Goal: Information Seeking & Learning: Learn about a topic

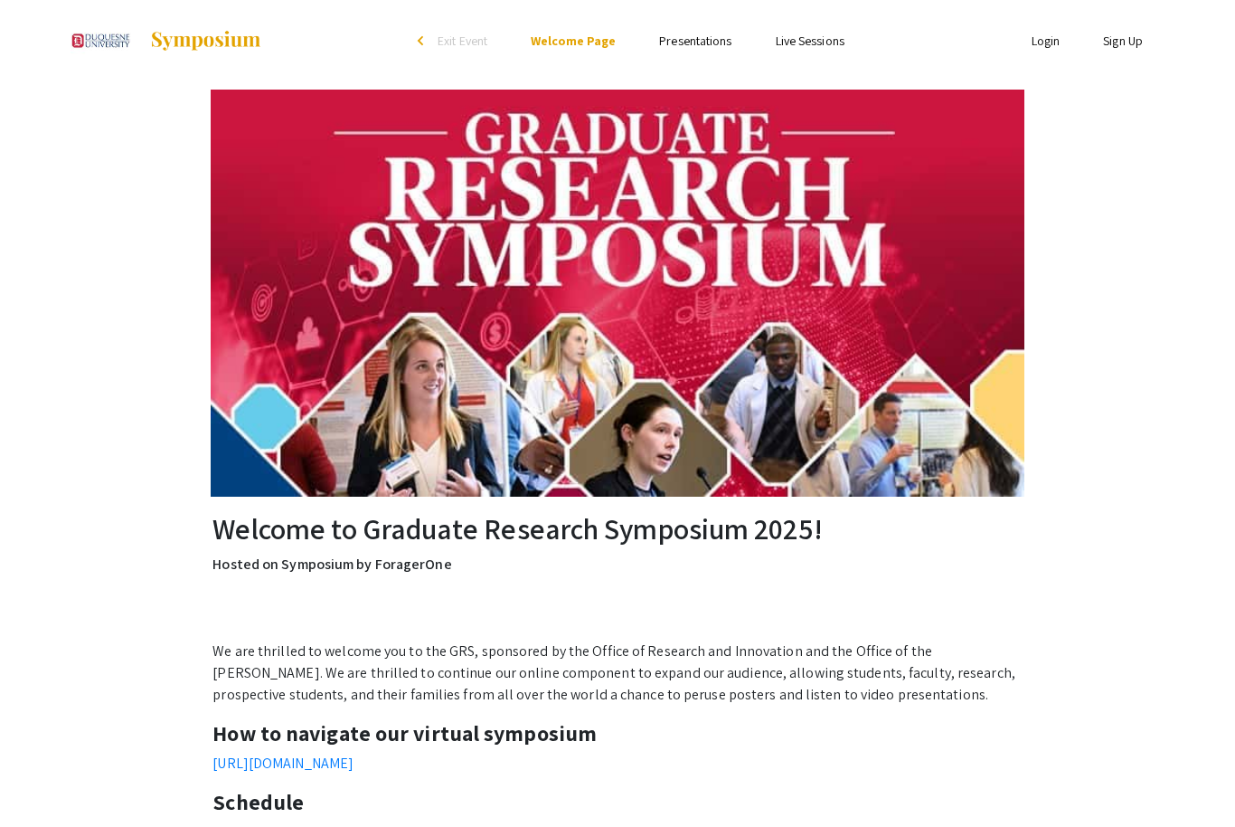
click at [705, 42] on link "Presentations" at bounding box center [695, 41] width 72 height 16
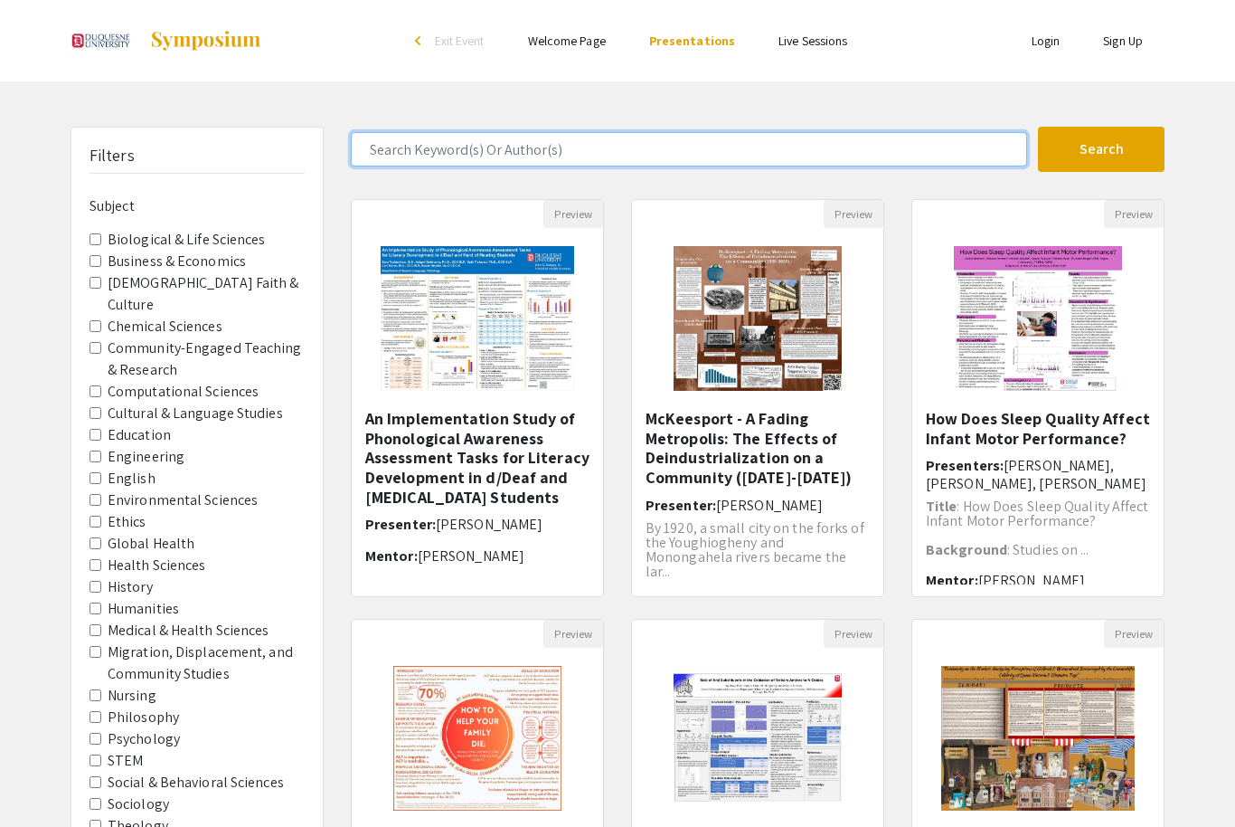
click at [823, 141] on input "Search Keyword(s) Or Author(s)" at bounding box center [689, 149] width 676 height 34
type input "[PERSON_NAME]"
click at [1102, 149] on button "Search" at bounding box center [1101, 149] width 127 height 45
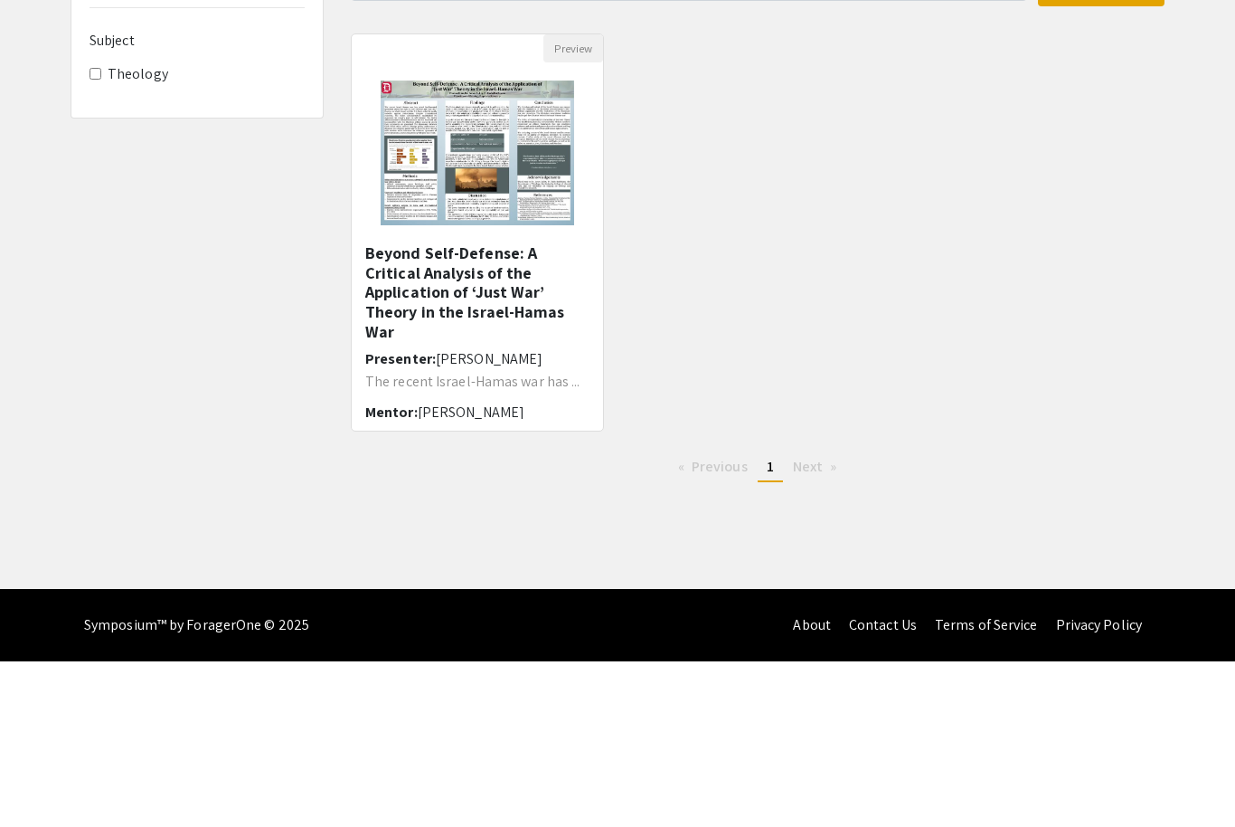
click at [513, 409] on h5 "Beyond Self-Defense: A Critical Analysis of the Application of ‘Just War’ Theor…" at bounding box center [477, 458] width 224 height 98
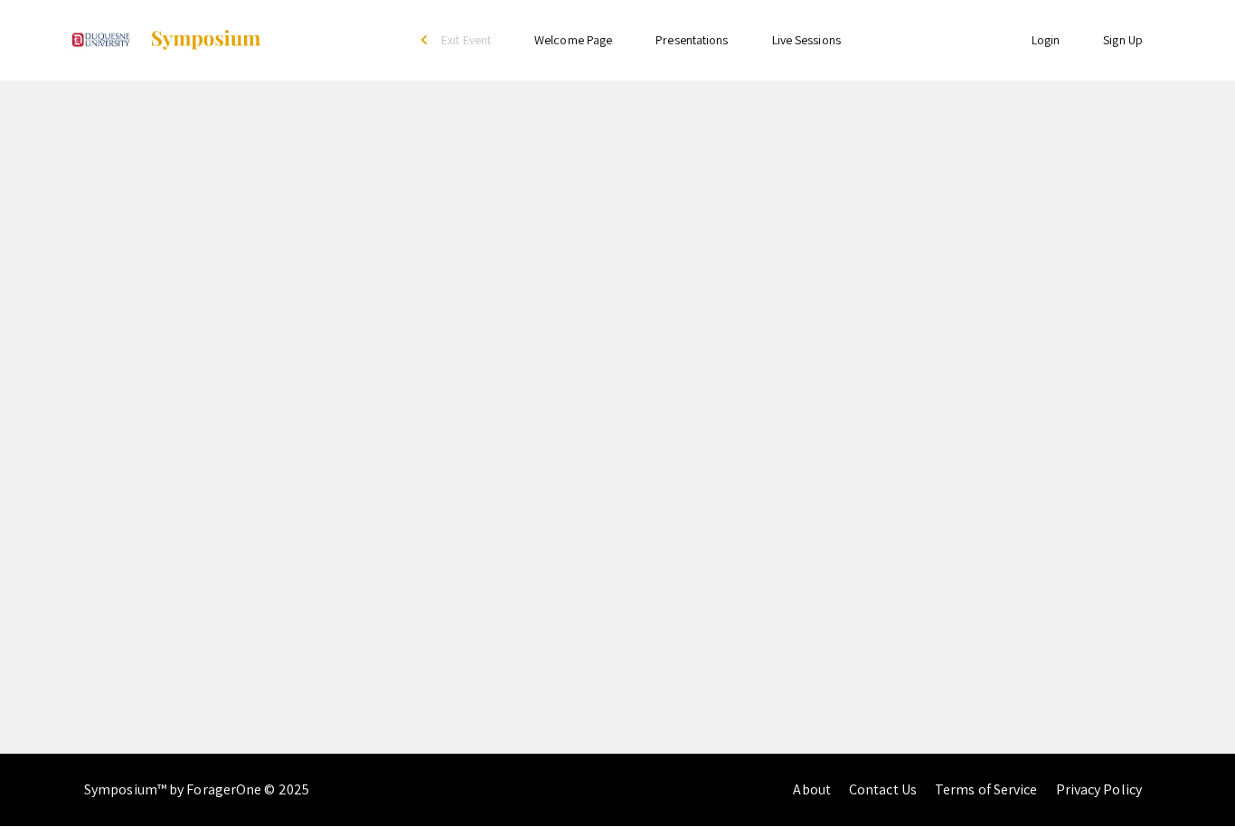
scroll to position [61, 0]
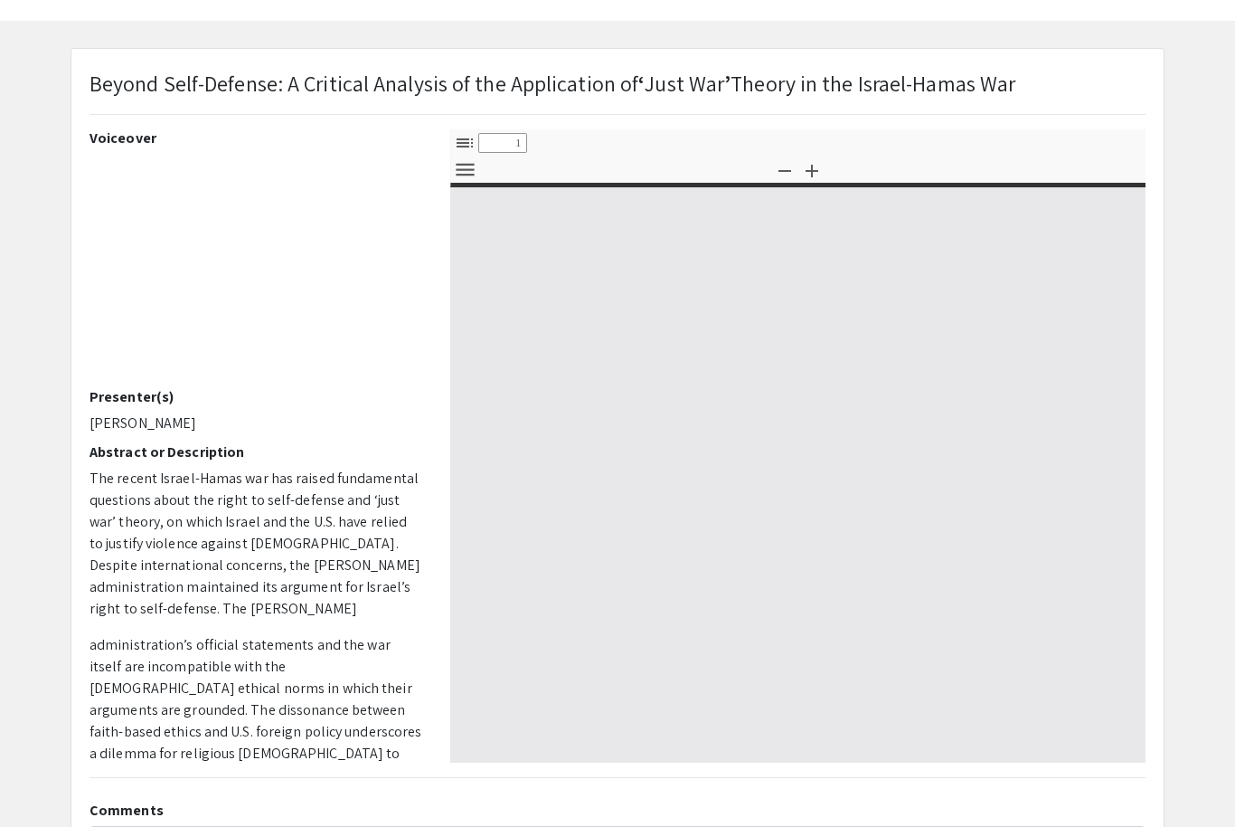
select select "custom"
type input "0"
select select "custom"
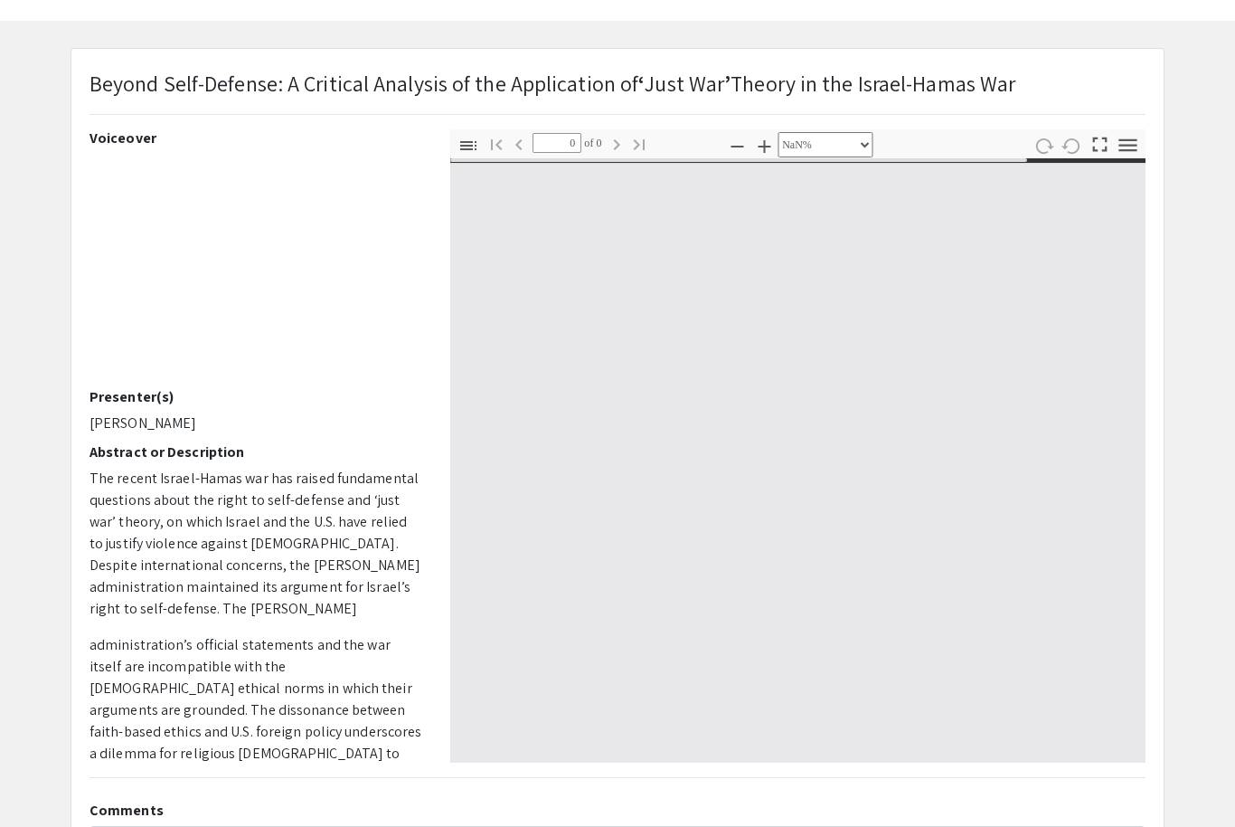
type input "1"
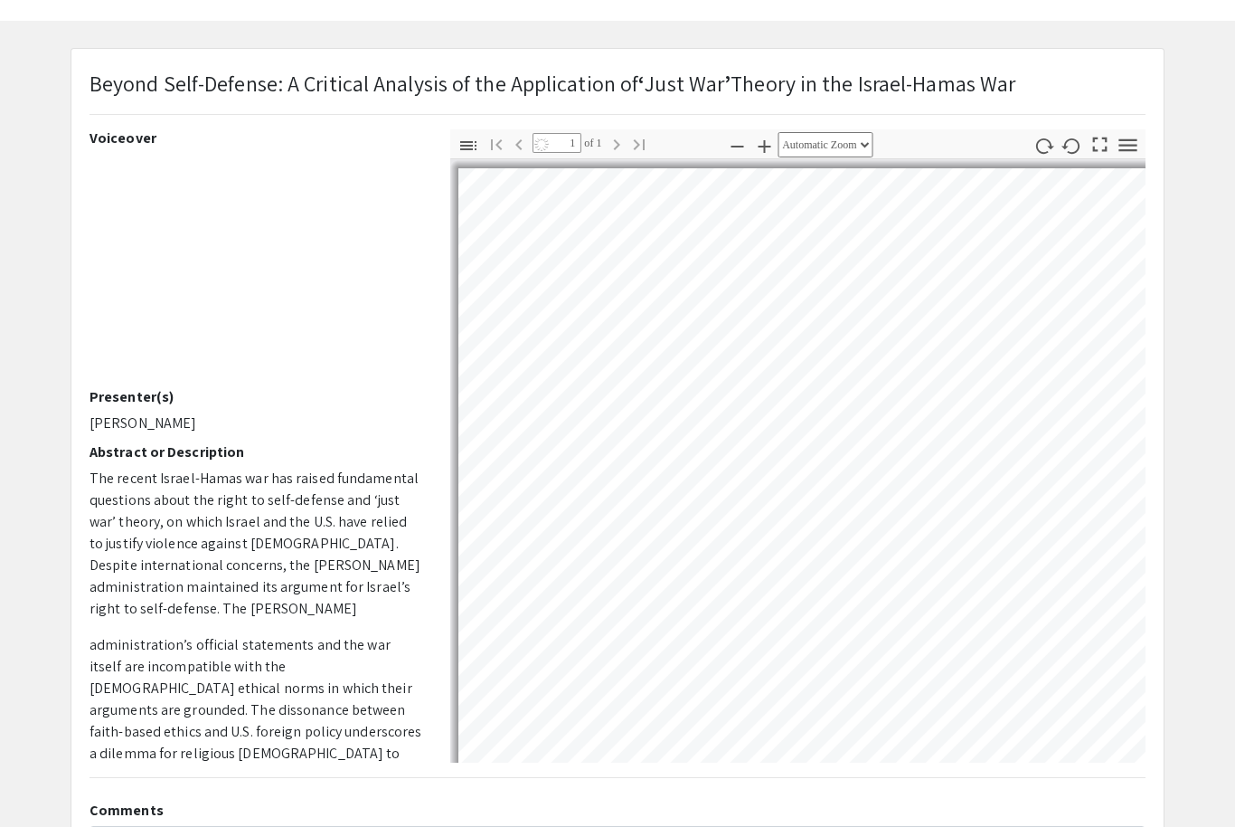
select select "auto"
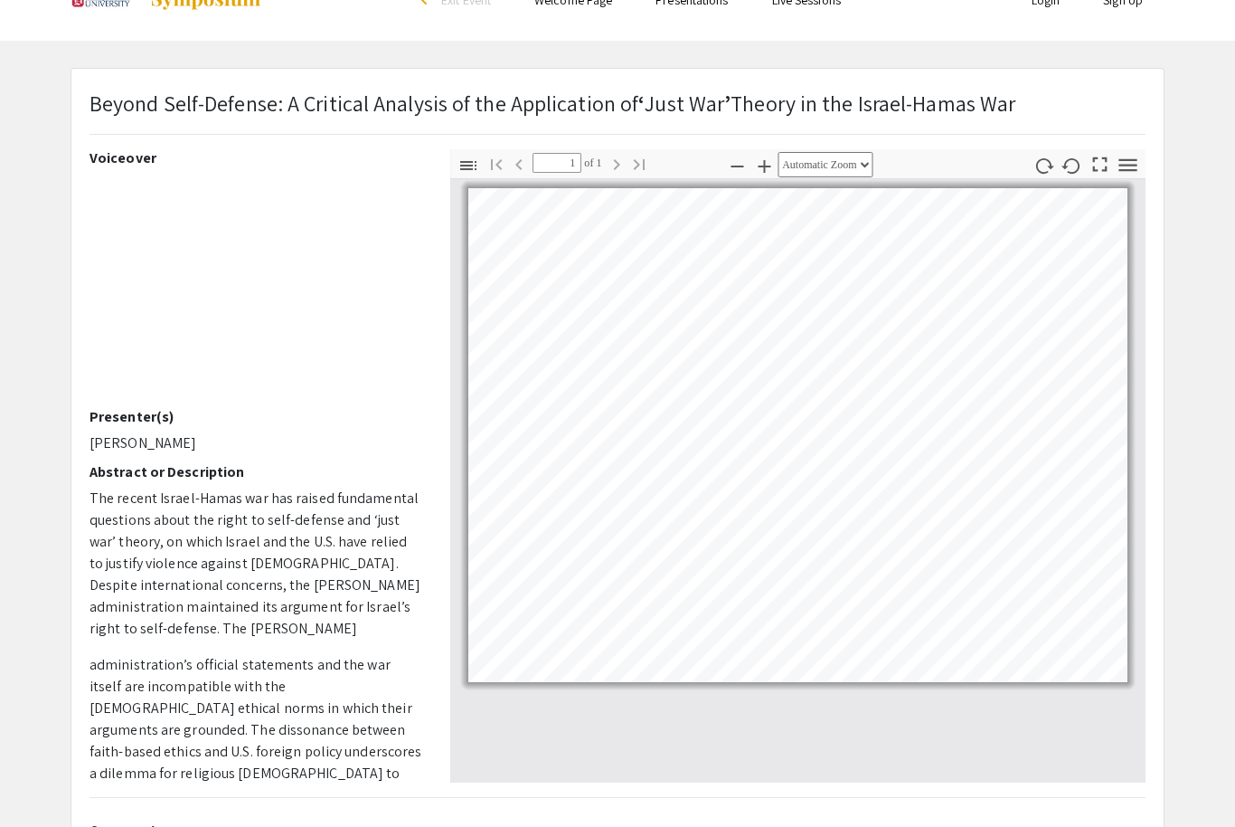
scroll to position [0, 0]
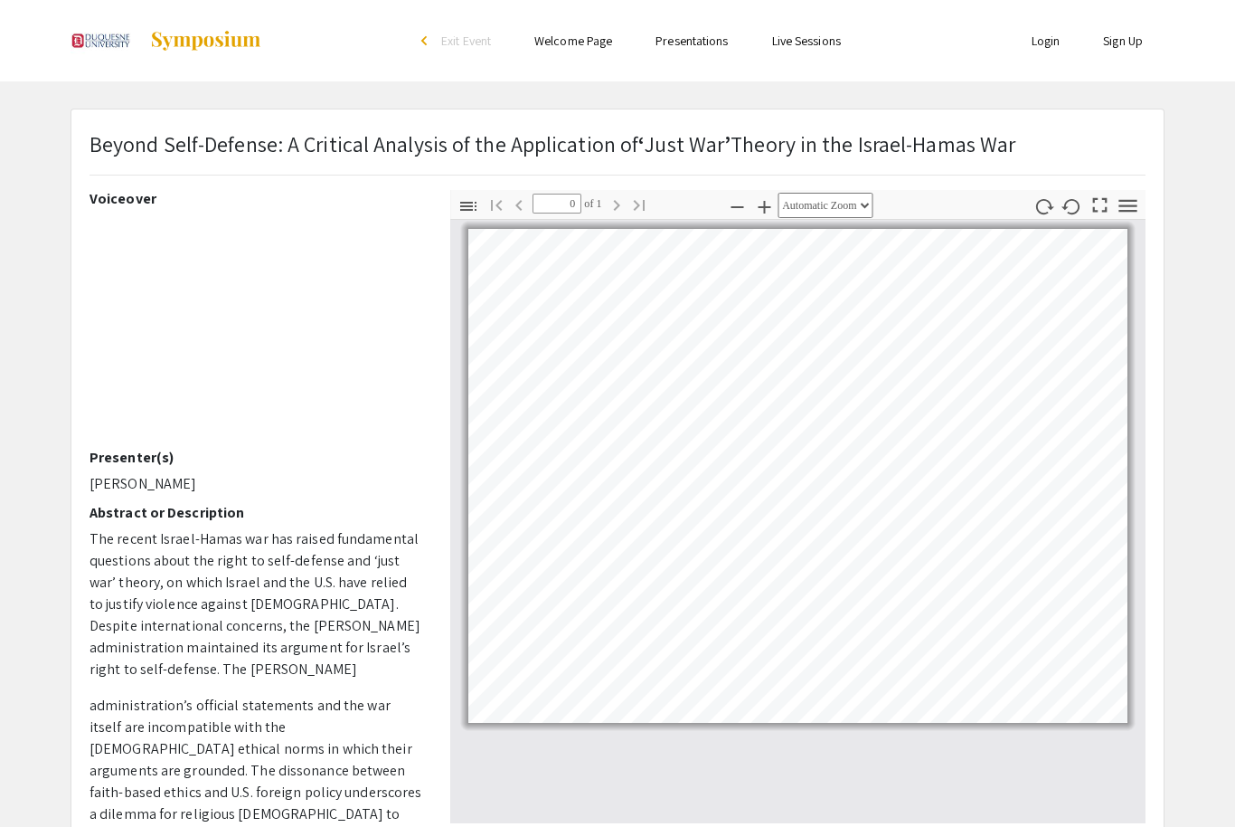
scroll to position [60, 0]
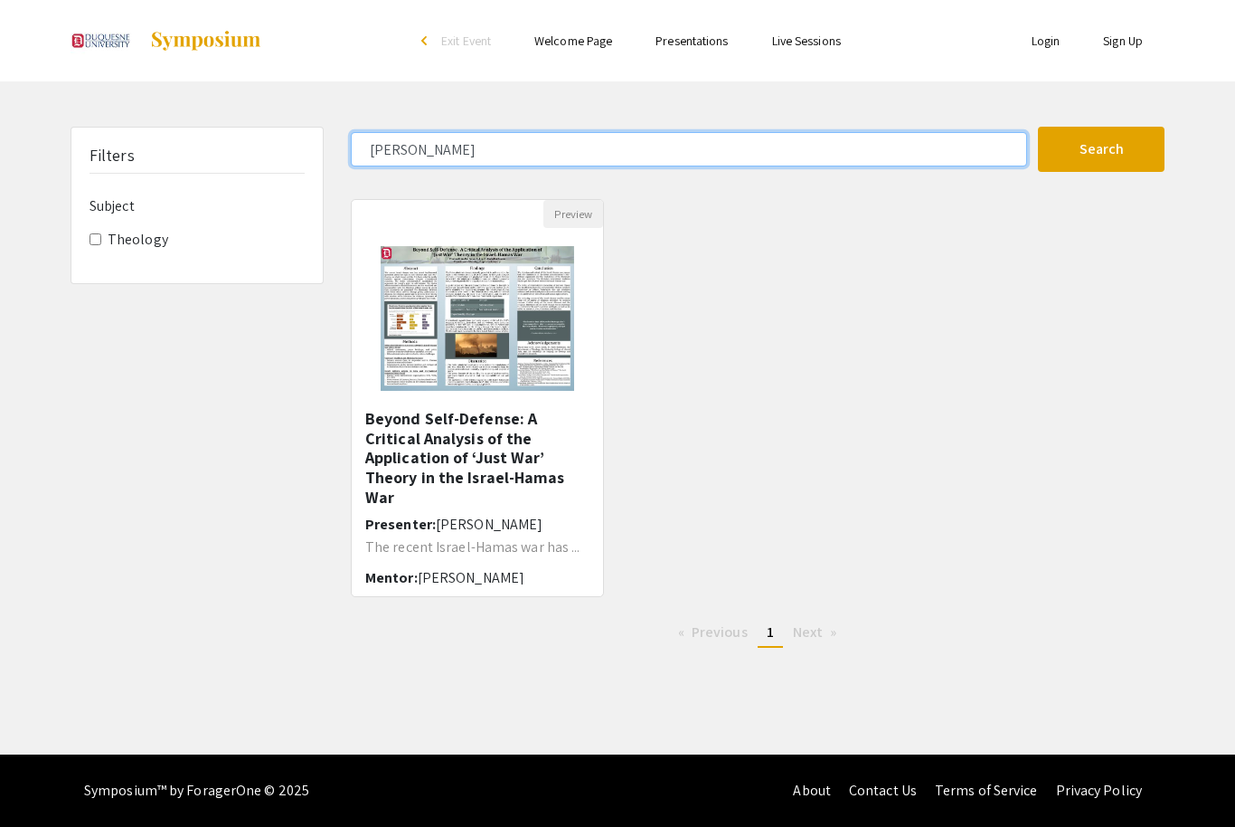
click at [496, 132] on input "[PERSON_NAME]" at bounding box center [689, 149] width 676 height 34
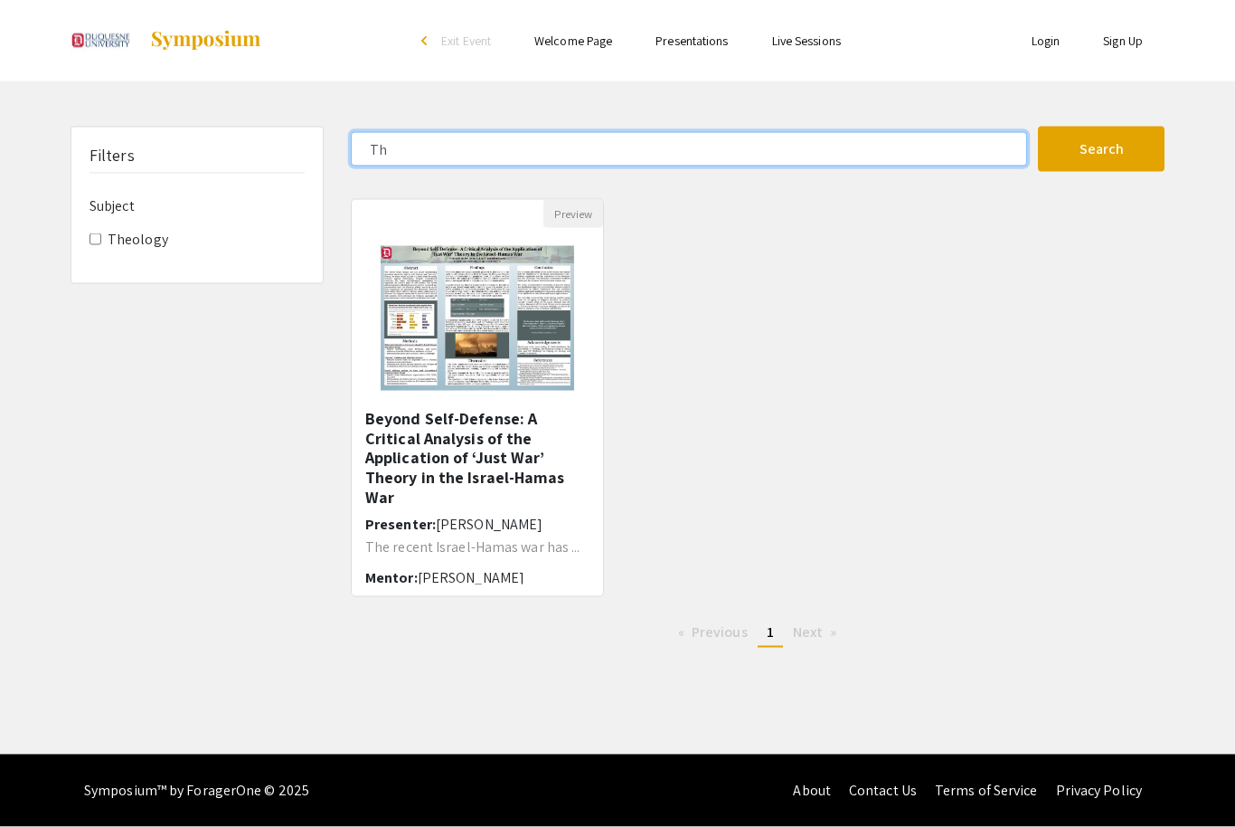
type input "T"
click at [1102, 127] on button "Search" at bounding box center [1101, 149] width 127 height 45
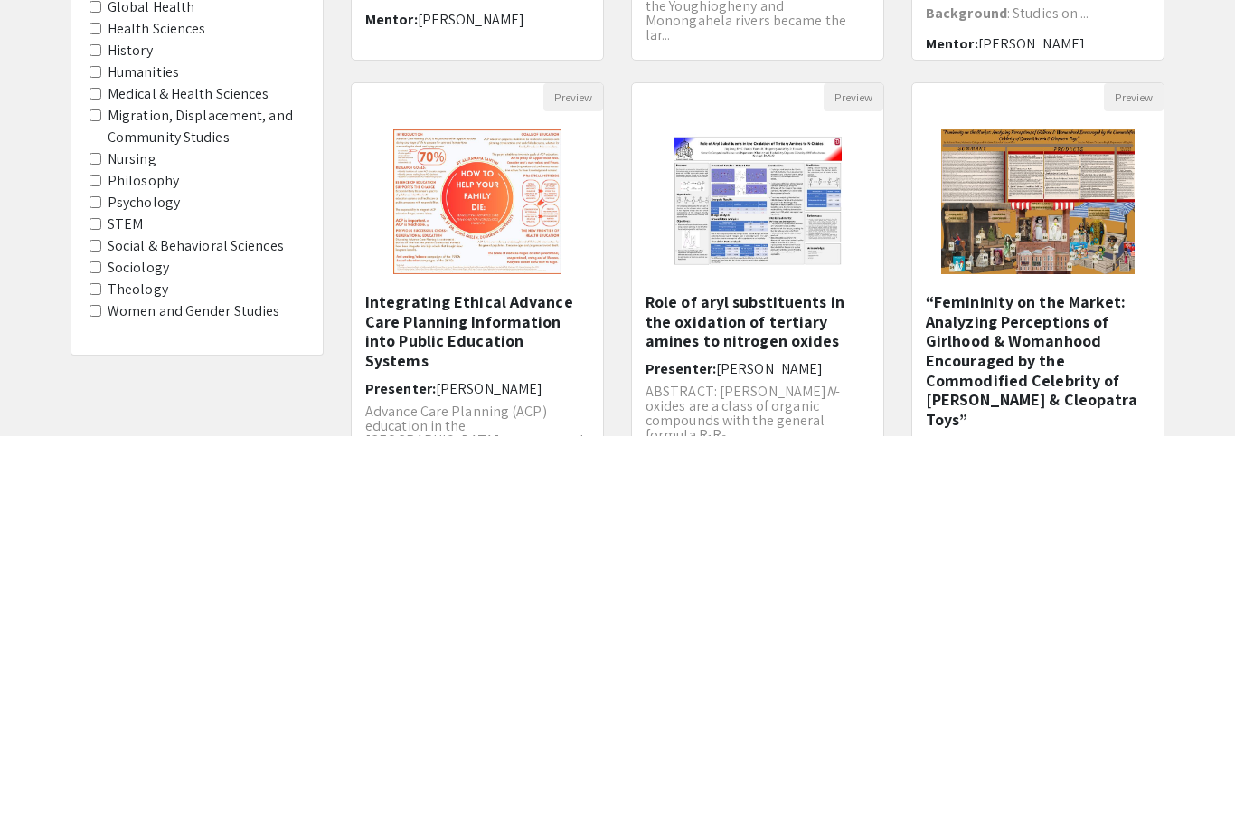
scroll to position [149, 0]
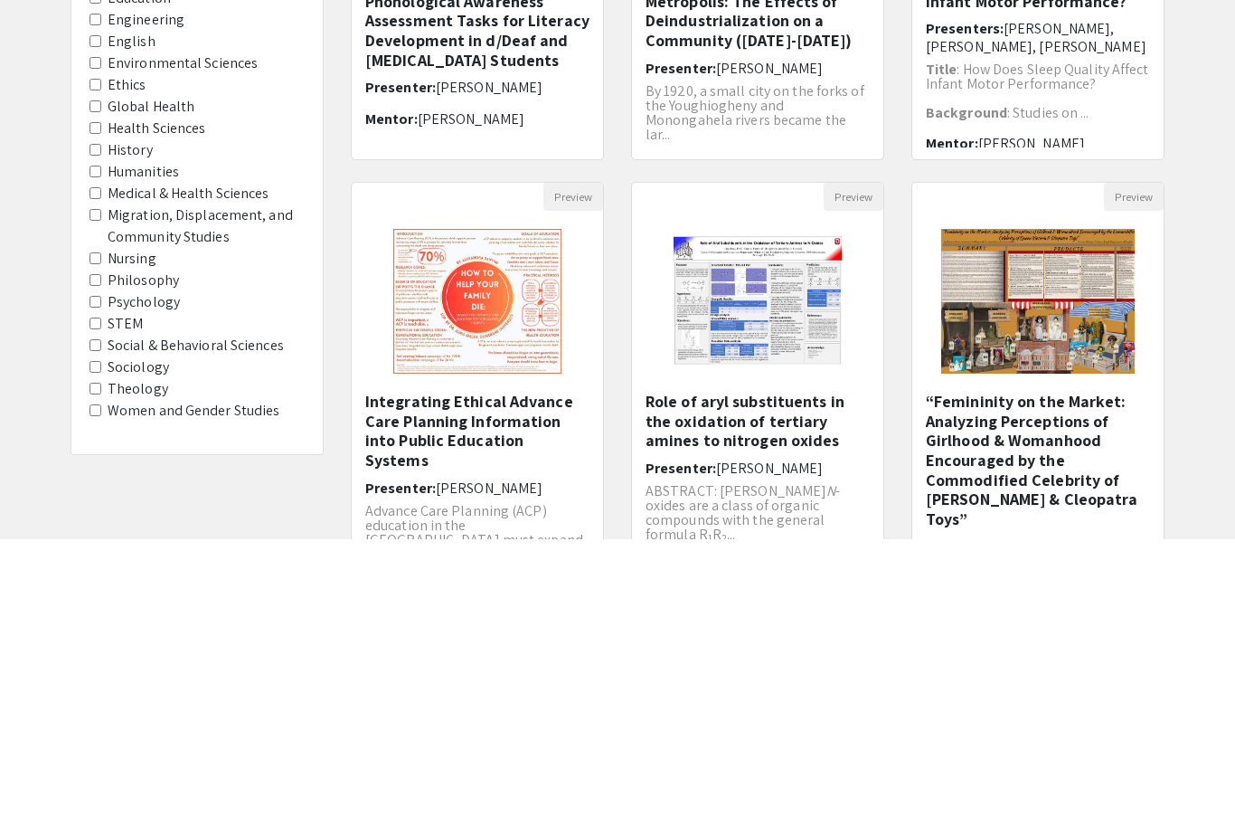
click at [100, 692] on Studies "Women and Gender Studies" at bounding box center [96, 698] width 12 height 12
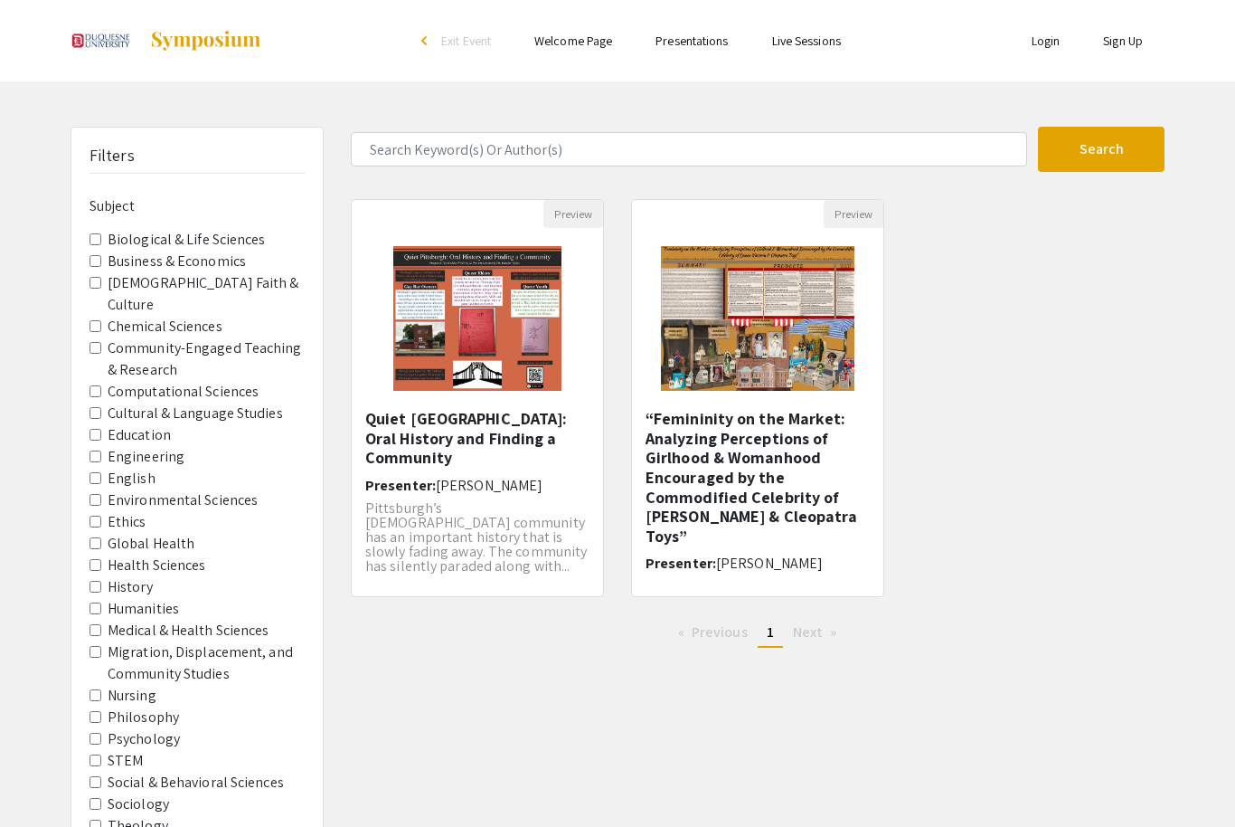
click at [98, 819] on input "Theology" at bounding box center [96, 825] width 12 height 12
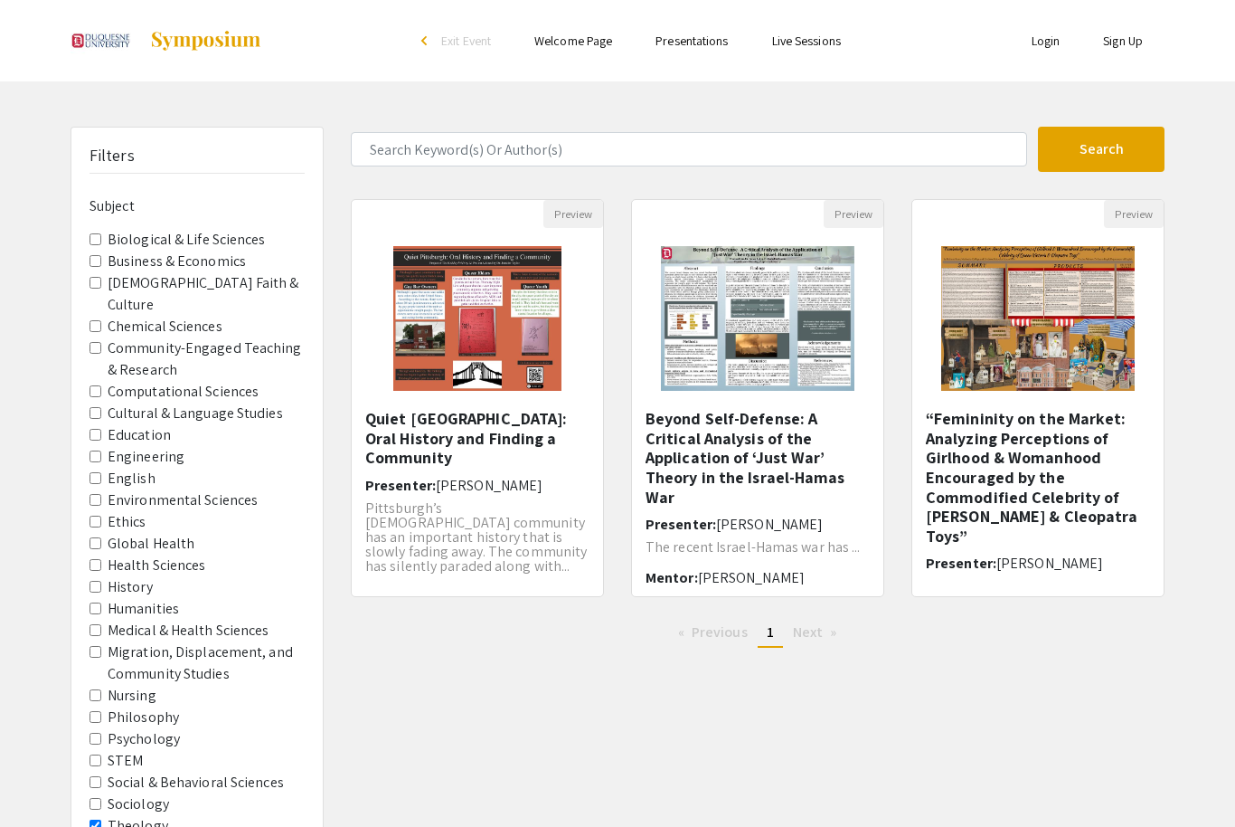
click at [100, 798] on input "Sociology" at bounding box center [96, 804] width 12 height 12
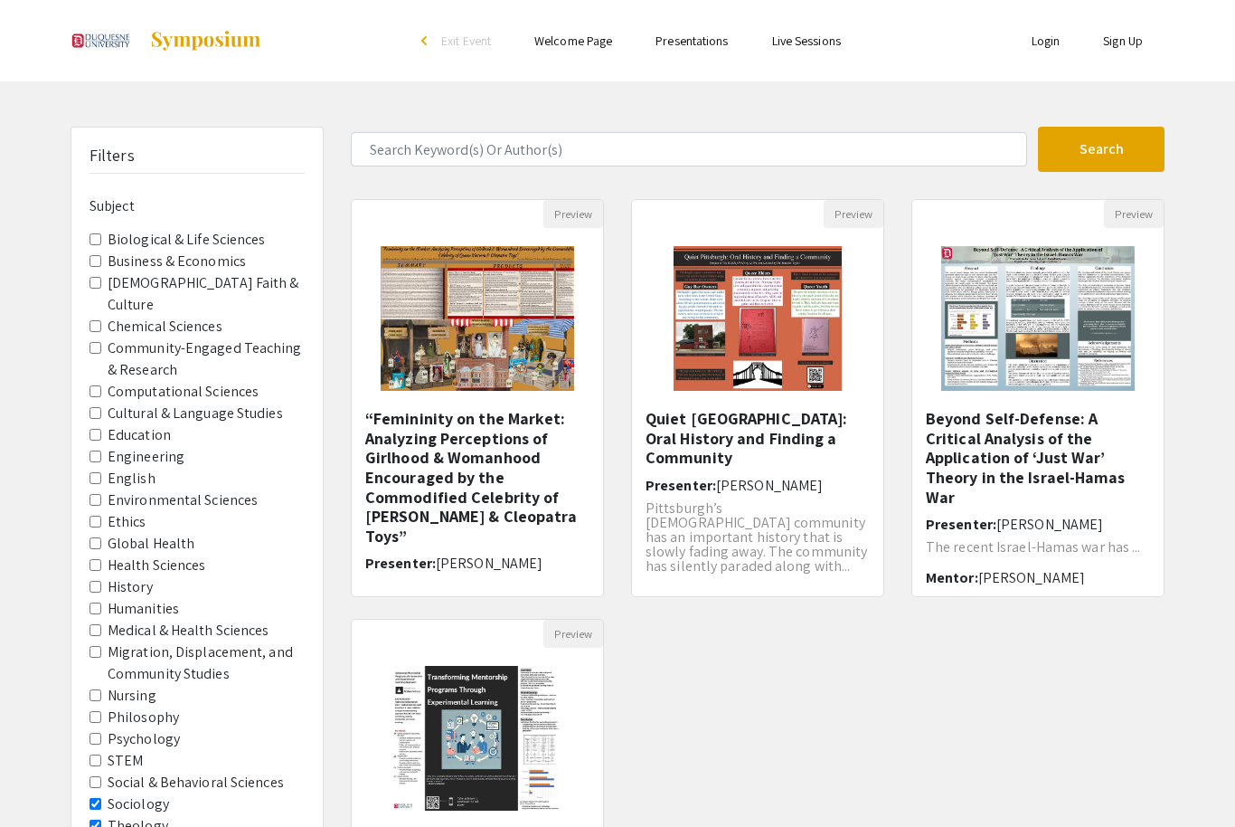
click at [101, 776] on Sciences "Social & Behavioral Sciences" at bounding box center [96, 782] width 12 height 12
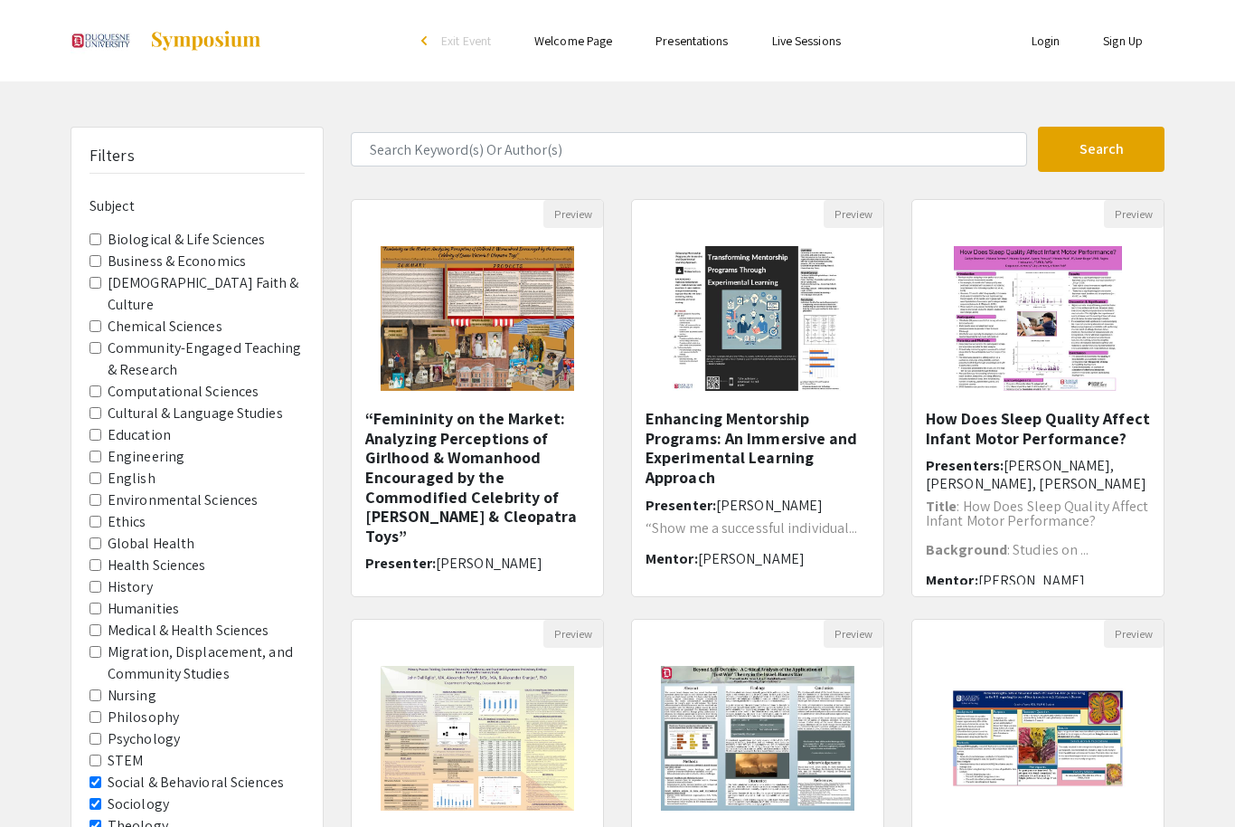
click at [99, 733] on input "Psychology" at bounding box center [96, 739] width 12 height 12
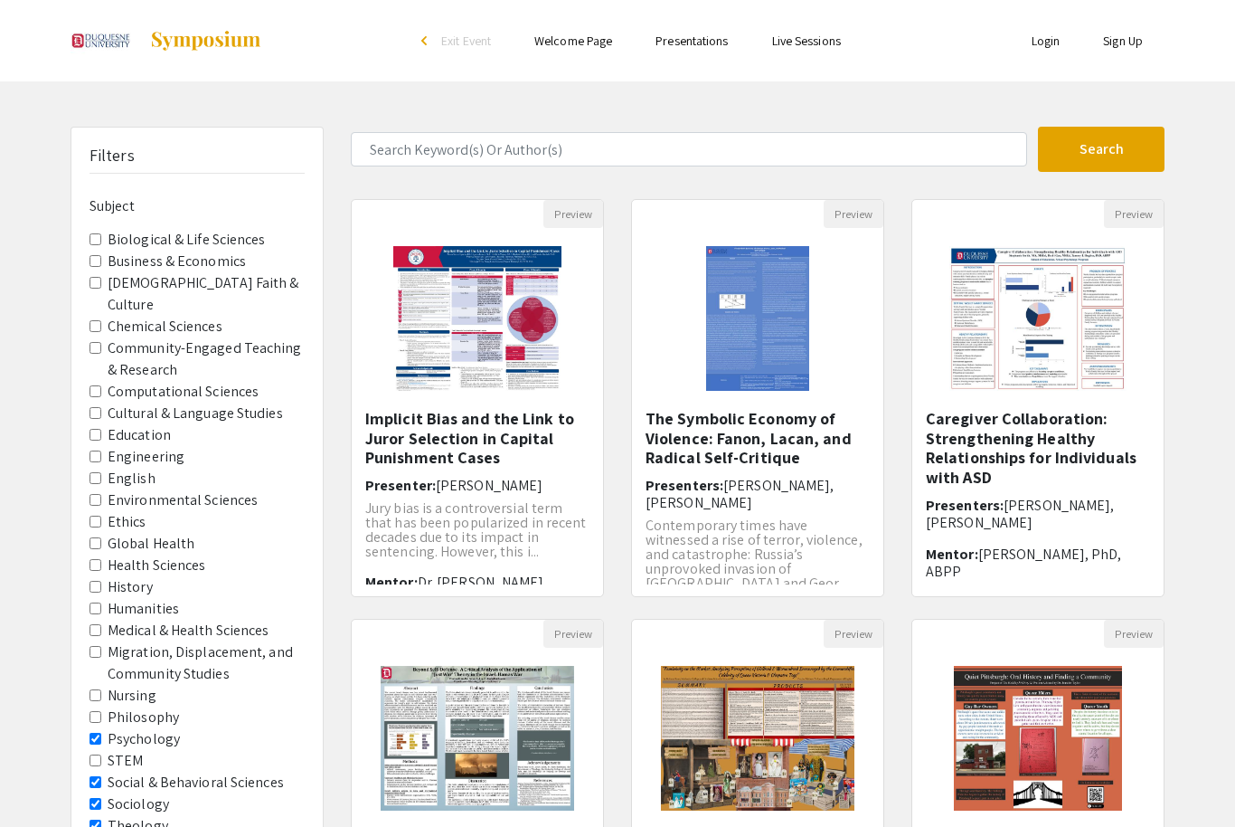
click at [100, 711] on input "Philosophy" at bounding box center [96, 717] width 12 height 12
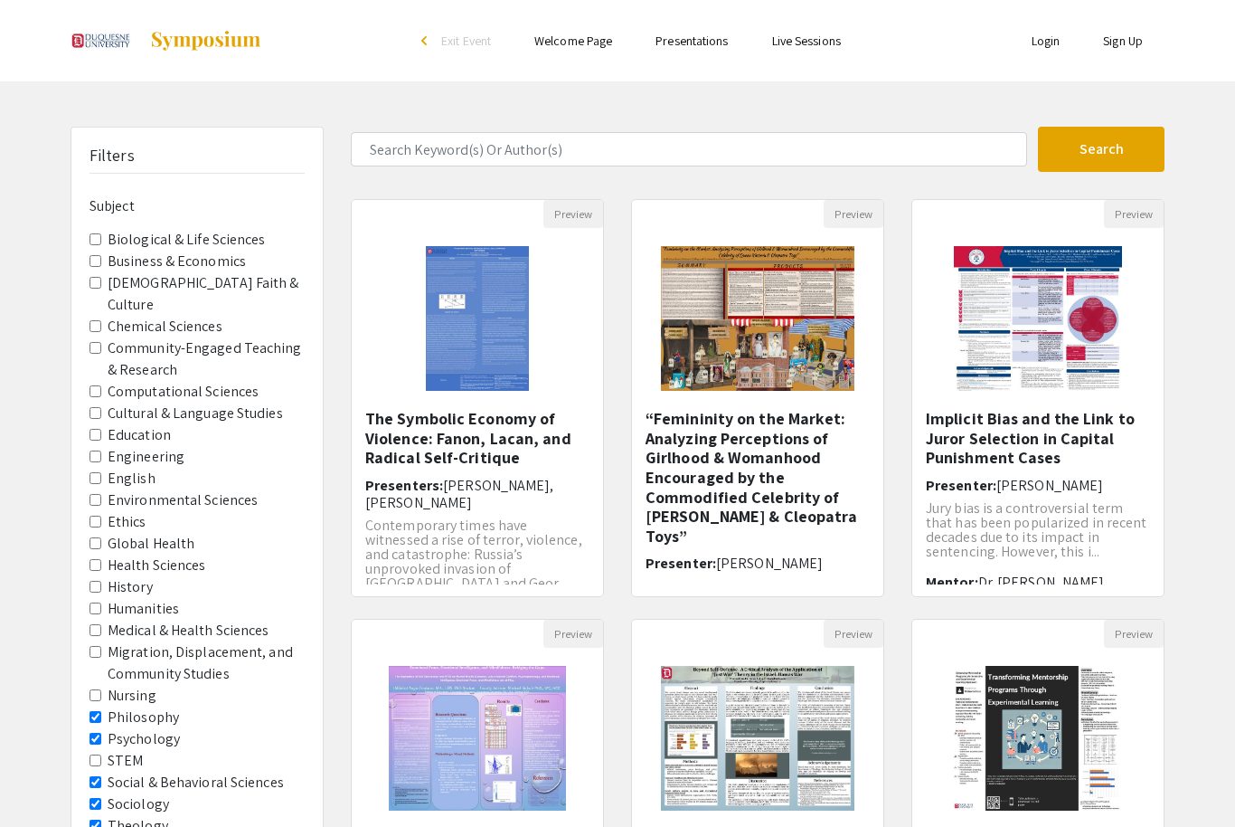
click at [99, 602] on input "Humanities" at bounding box center [96, 608] width 12 height 12
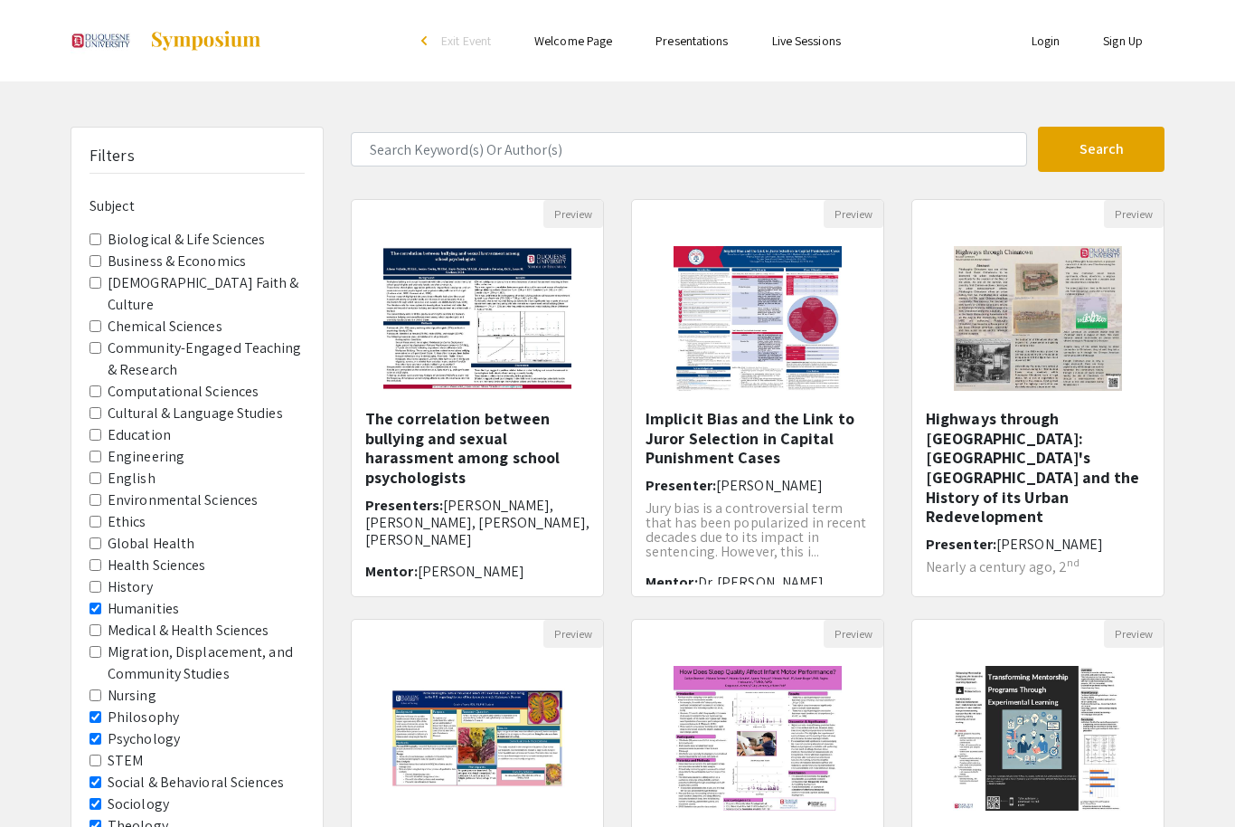
click at [99, 581] on input "History" at bounding box center [96, 587] width 12 height 12
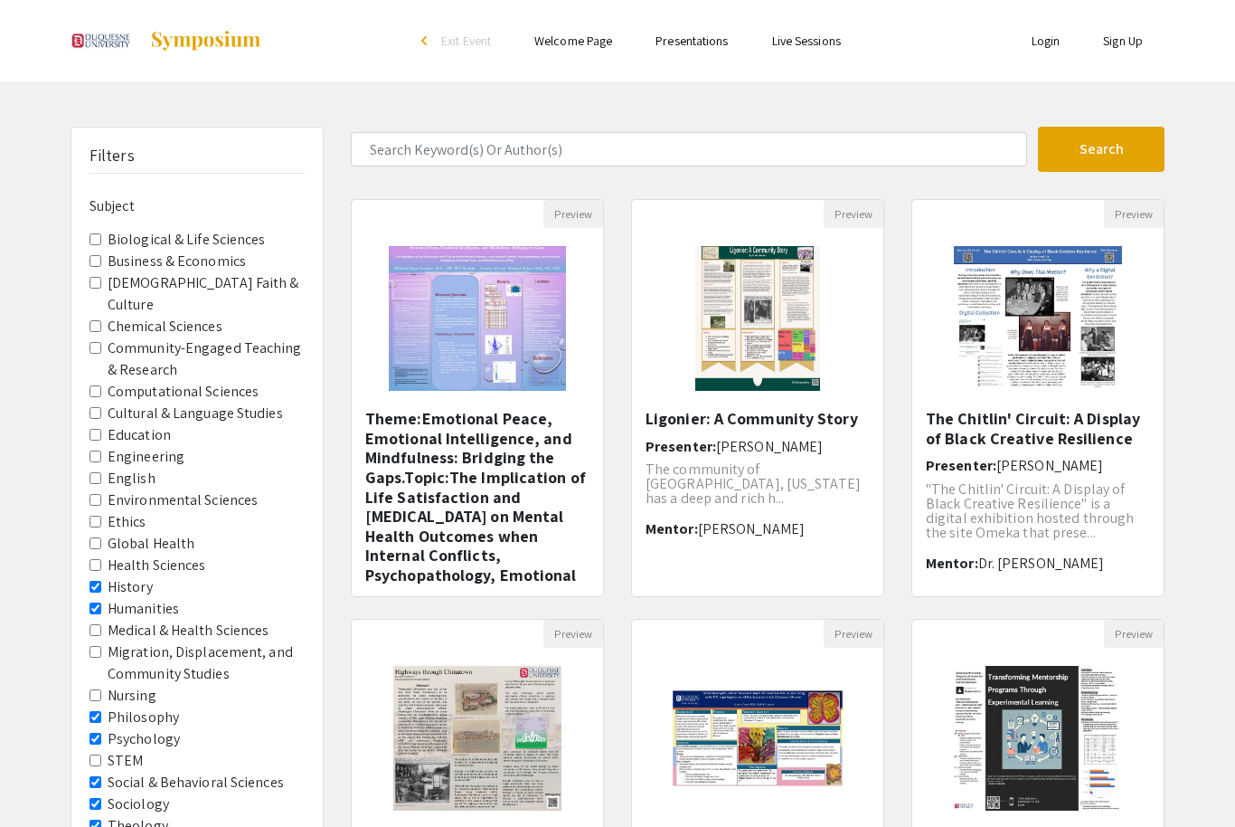
click at [119, 468] on label "English" at bounding box center [132, 479] width 48 height 22
click at [101, 472] on input "English" at bounding box center [96, 478] width 12 height 12
click at [101, 407] on Studies "Cultural & Language Studies" at bounding box center [96, 413] width 12 height 12
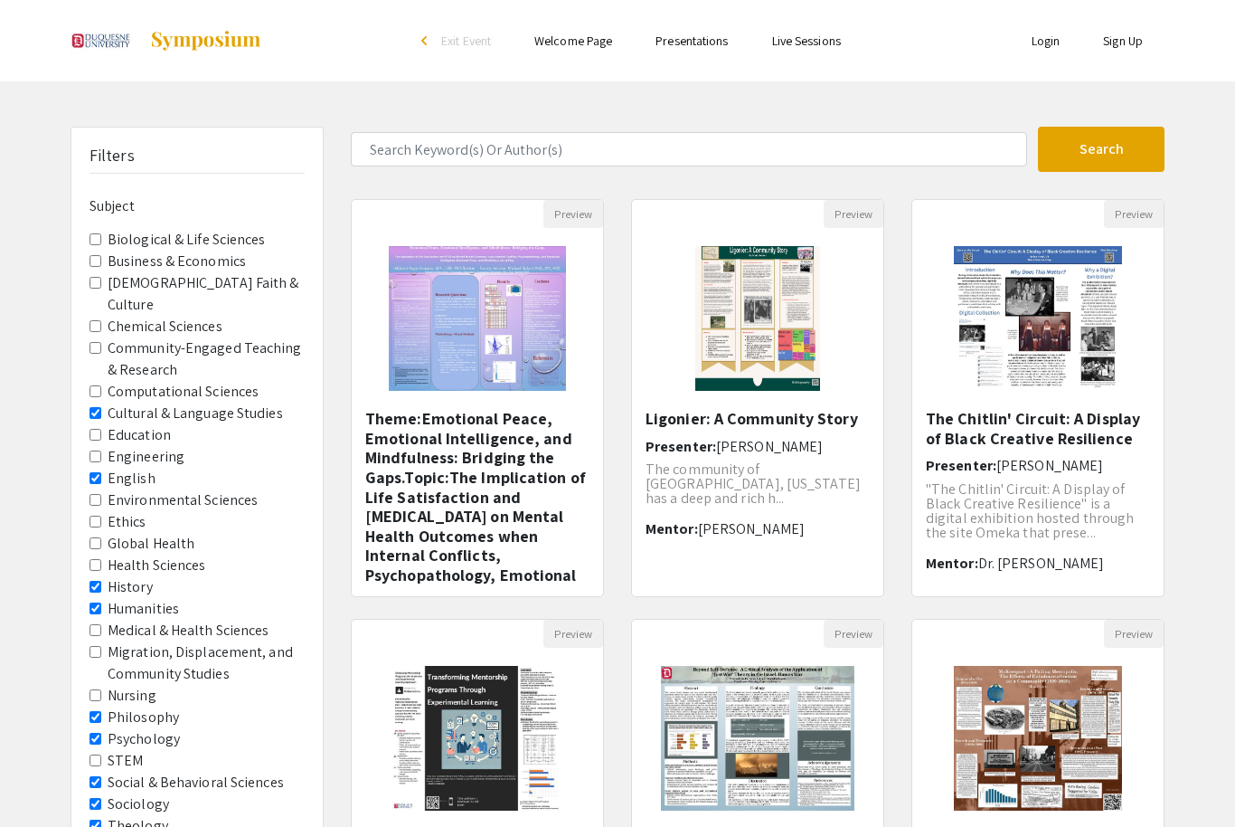
click at [101, 277] on Culture "[DEMOGRAPHIC_DATA] Faith & Culture" at bounding box center [96, 283] width 12 height 12
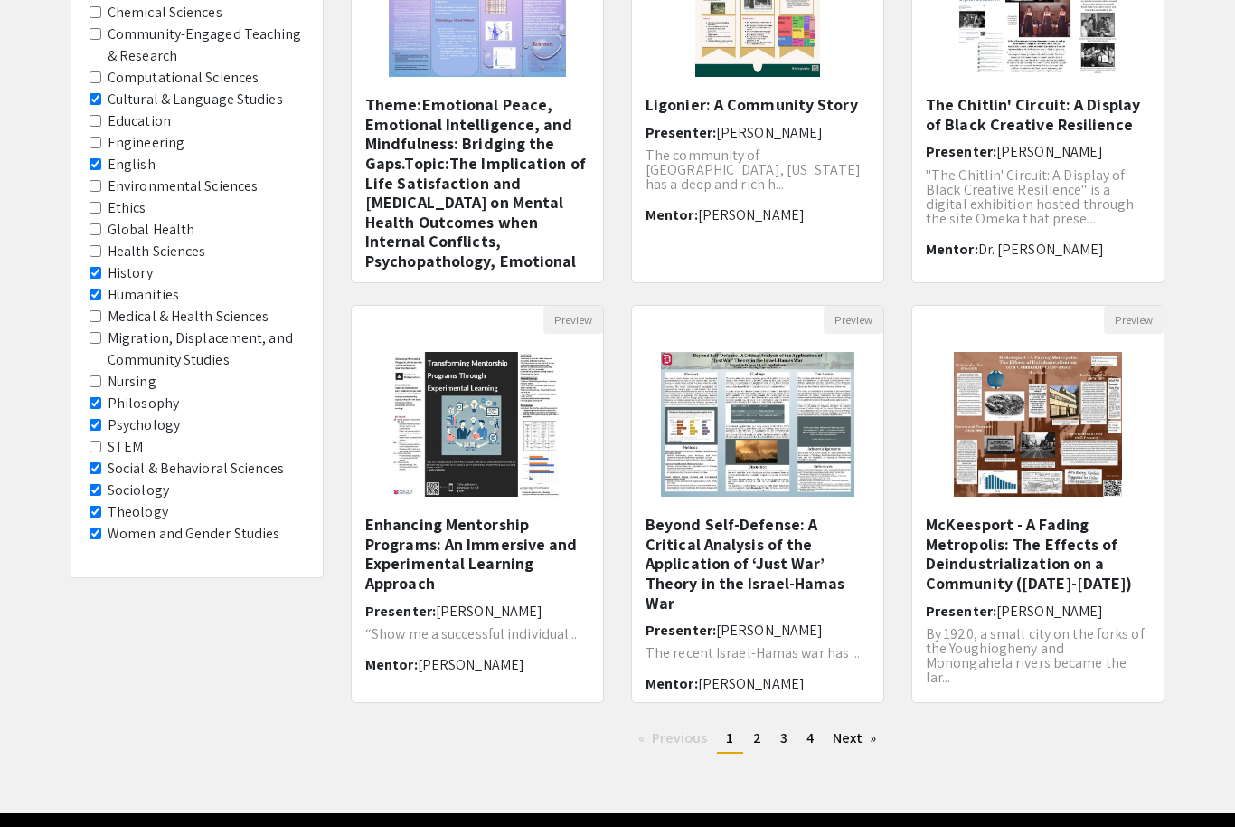
scroll to position [313, 0]
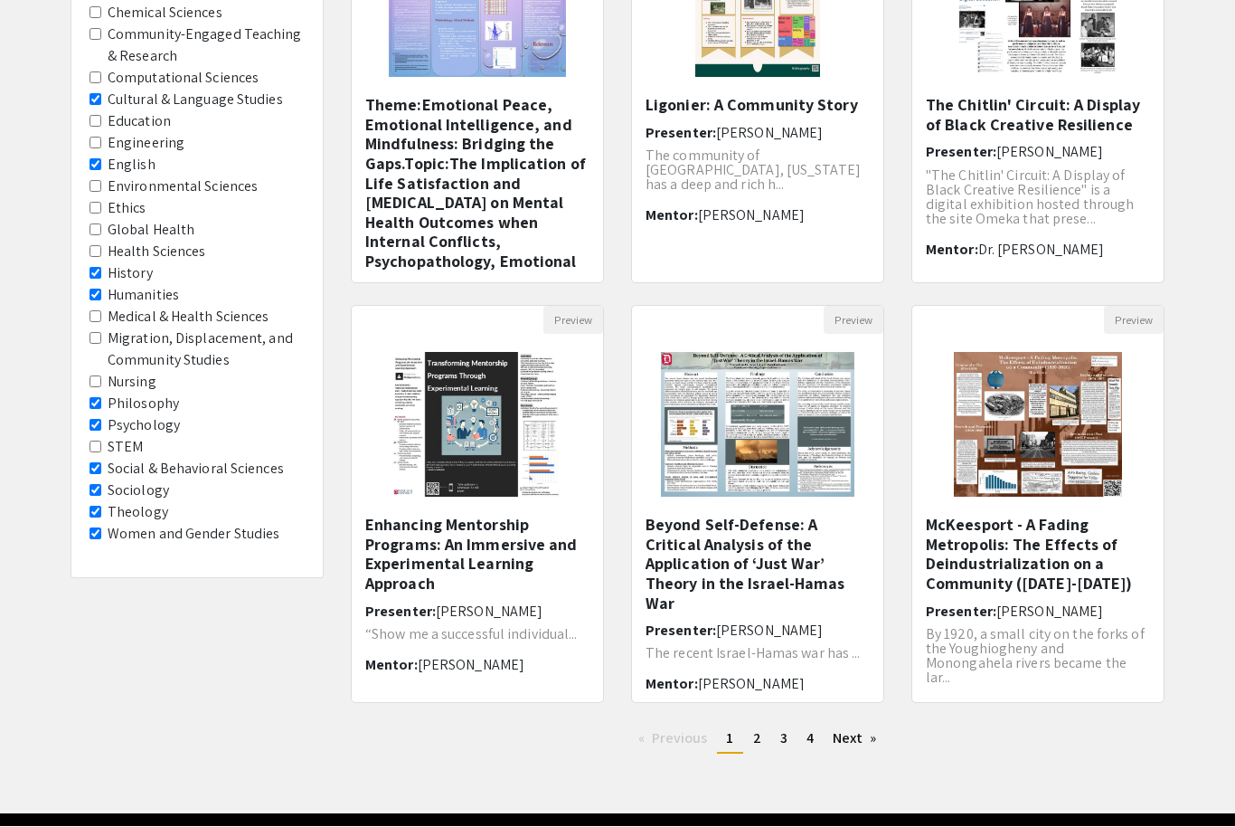
click at [758, 744] on span "2" at bounding box center [757, 738] width 8 height 19
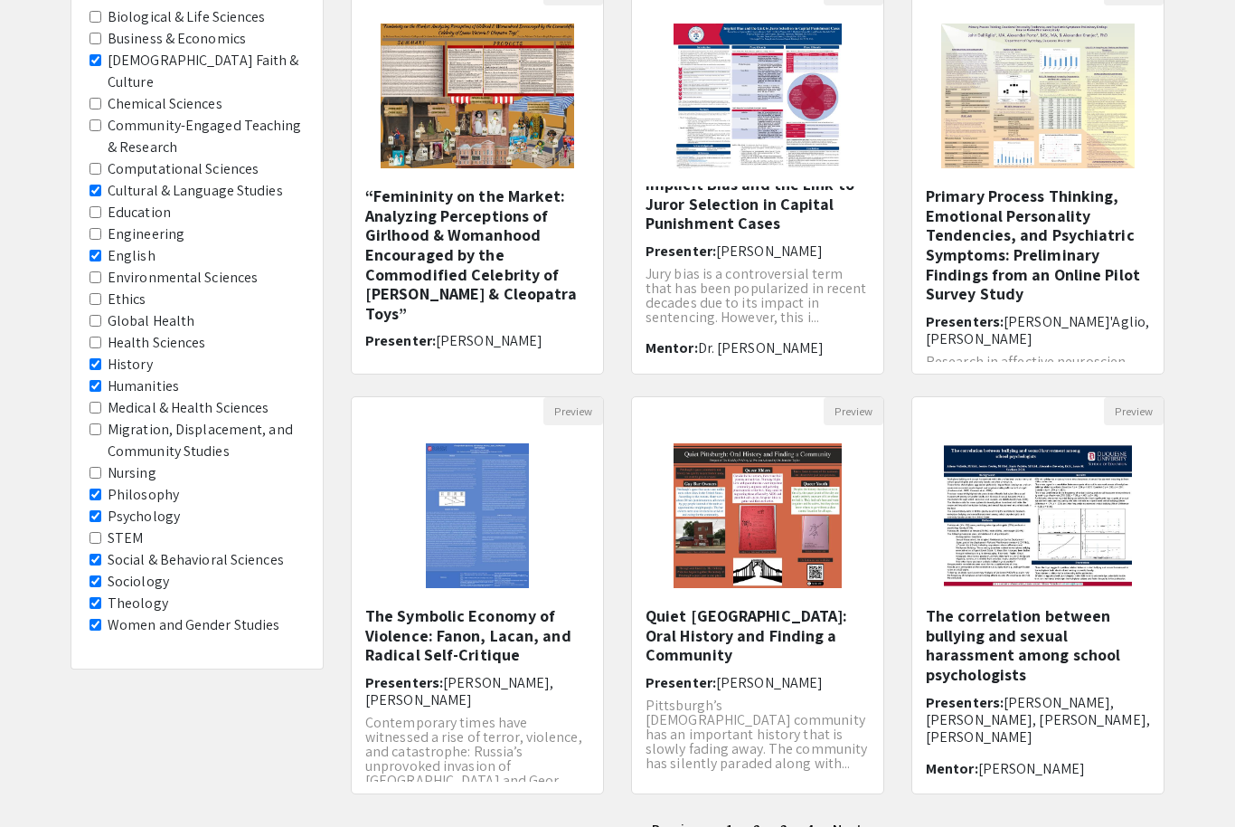
scroll to position [222, 0]
click at [750, 638] on h5 "Quiet [GEOGRAPHIC_DATA]: Oral History and Finding a Community" at bounding box center [758, 635] width 224 height 59
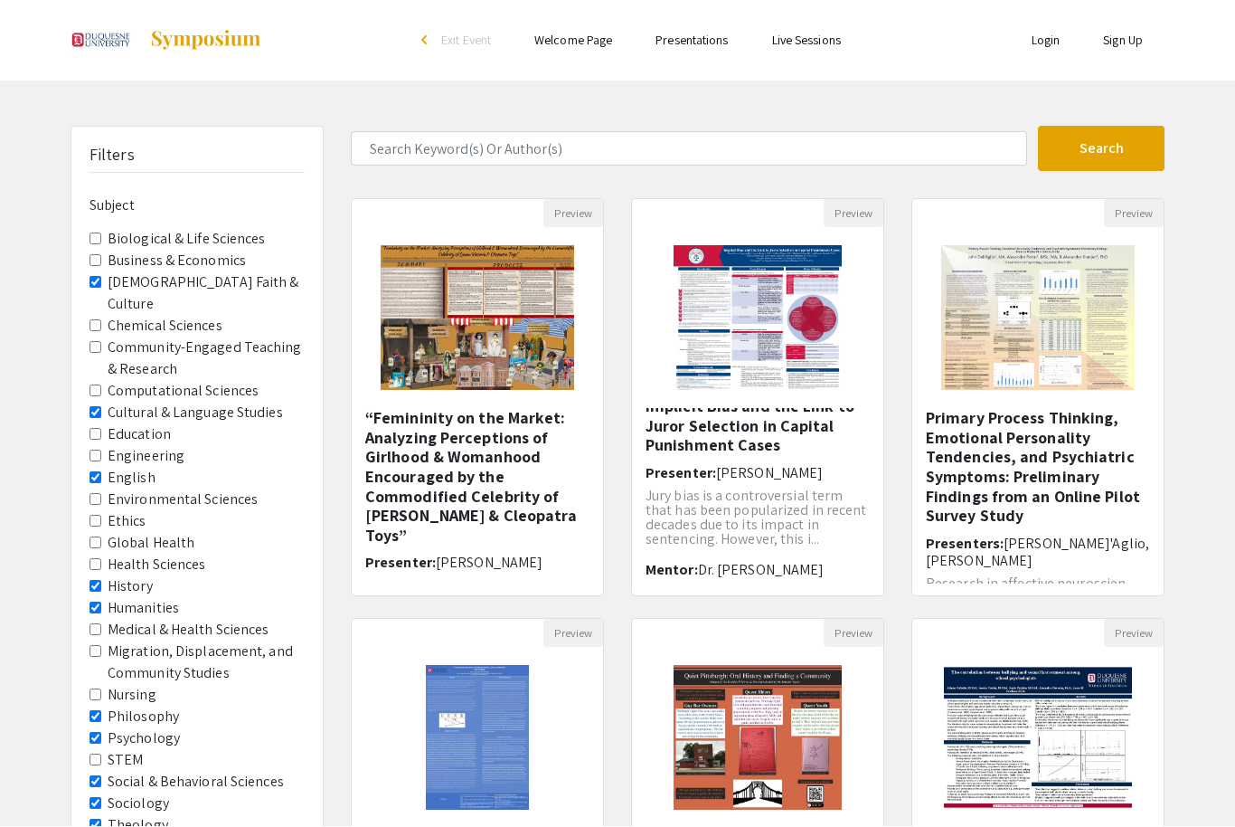
select select "custom"
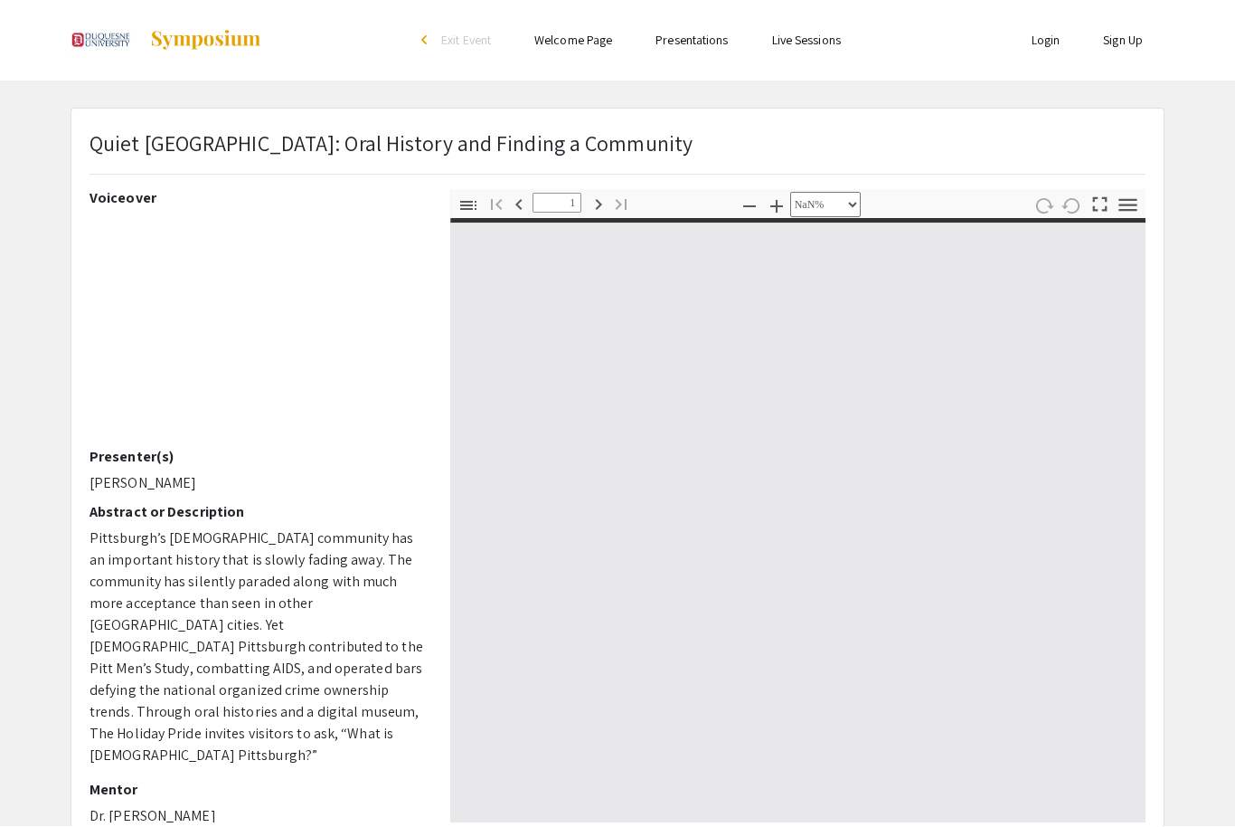
scroll to position [1, 0]
type input "0"
select select "custom"
type input "1"
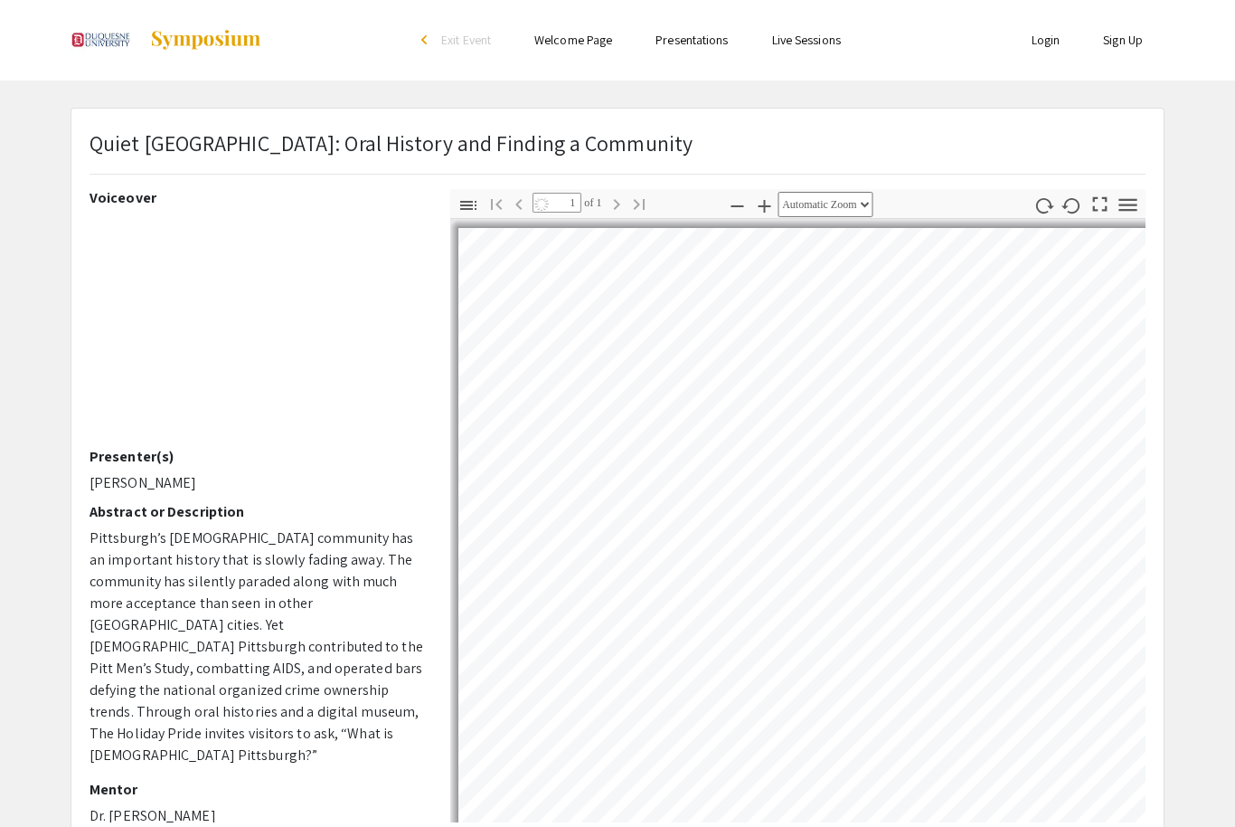
select select "auto"
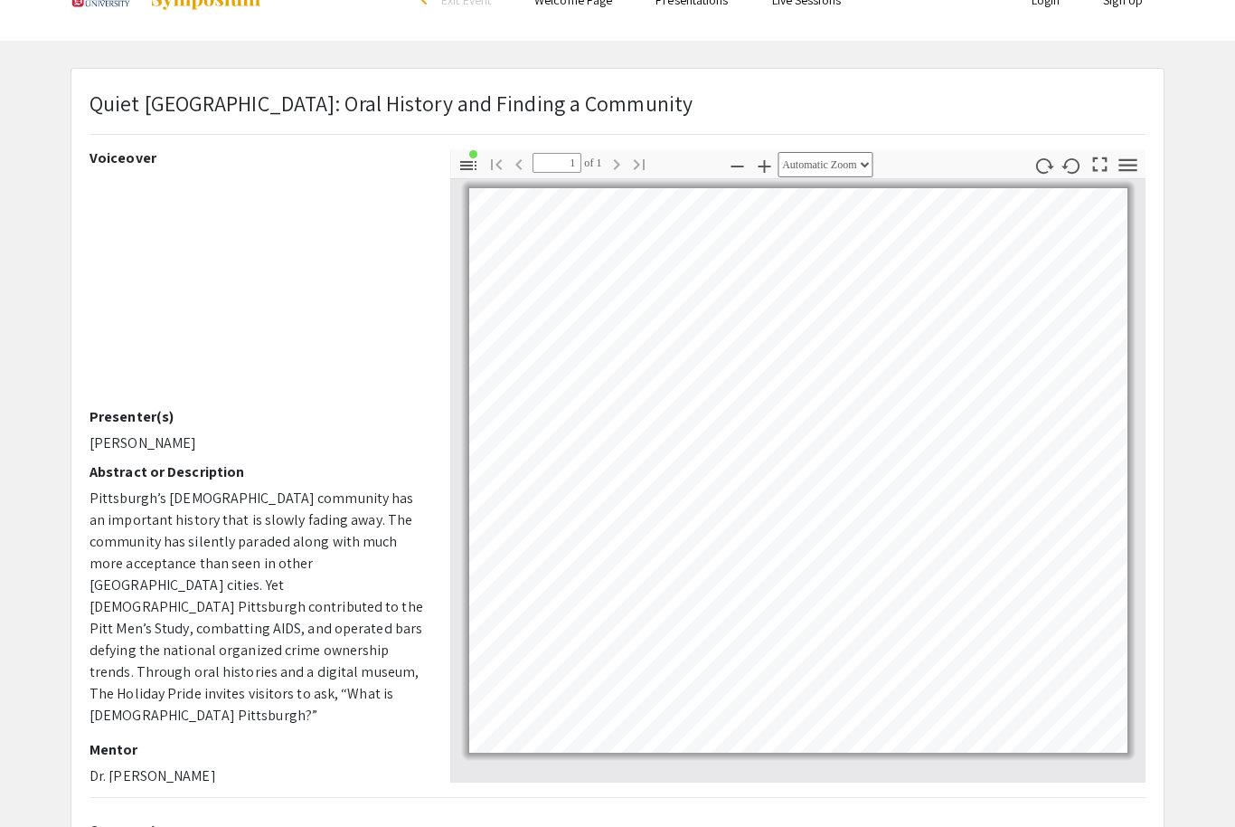
scroll to position [0, 0]
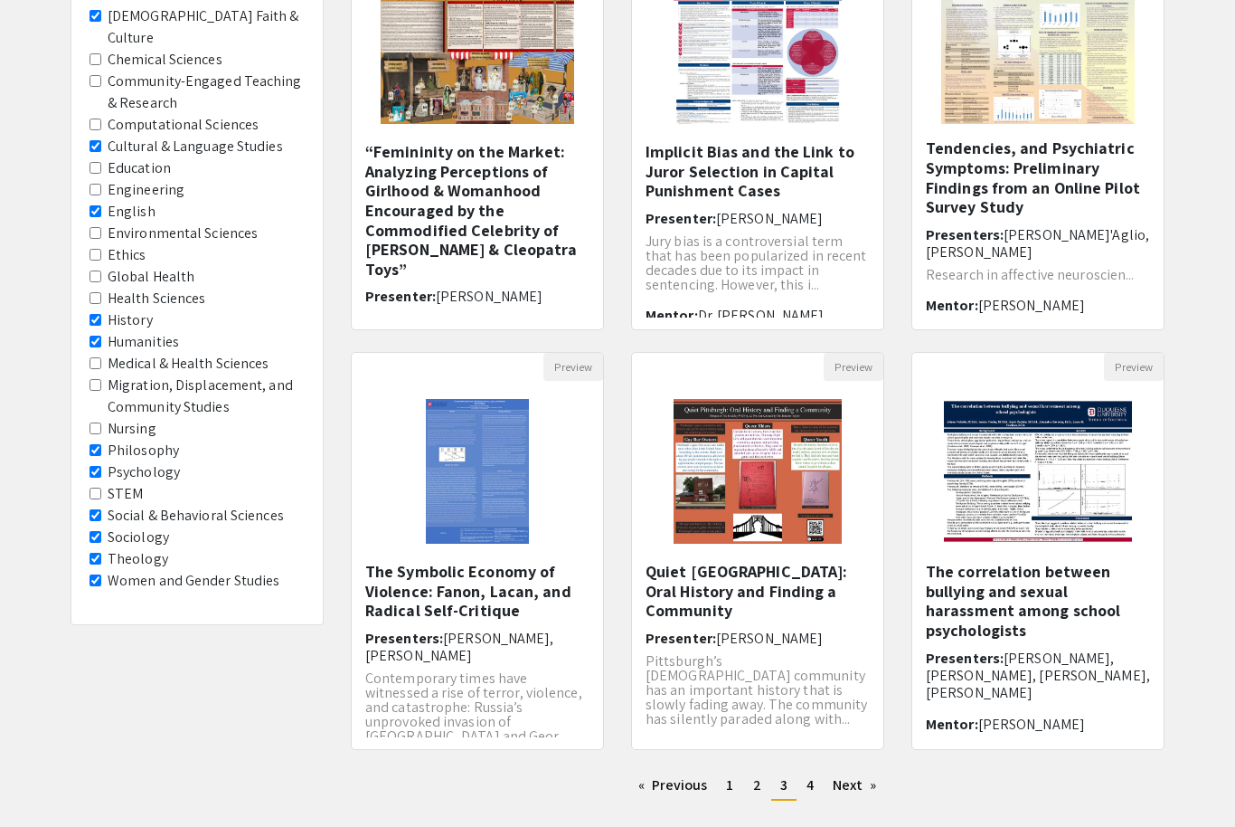
scroll to position [267, 0]
click at [499, 591] on h5 "The Symbolic Economy of Violence: Fanon, Lacan, and Radical Self-Critique" at bounding box center [477, 591] width 224 height 59
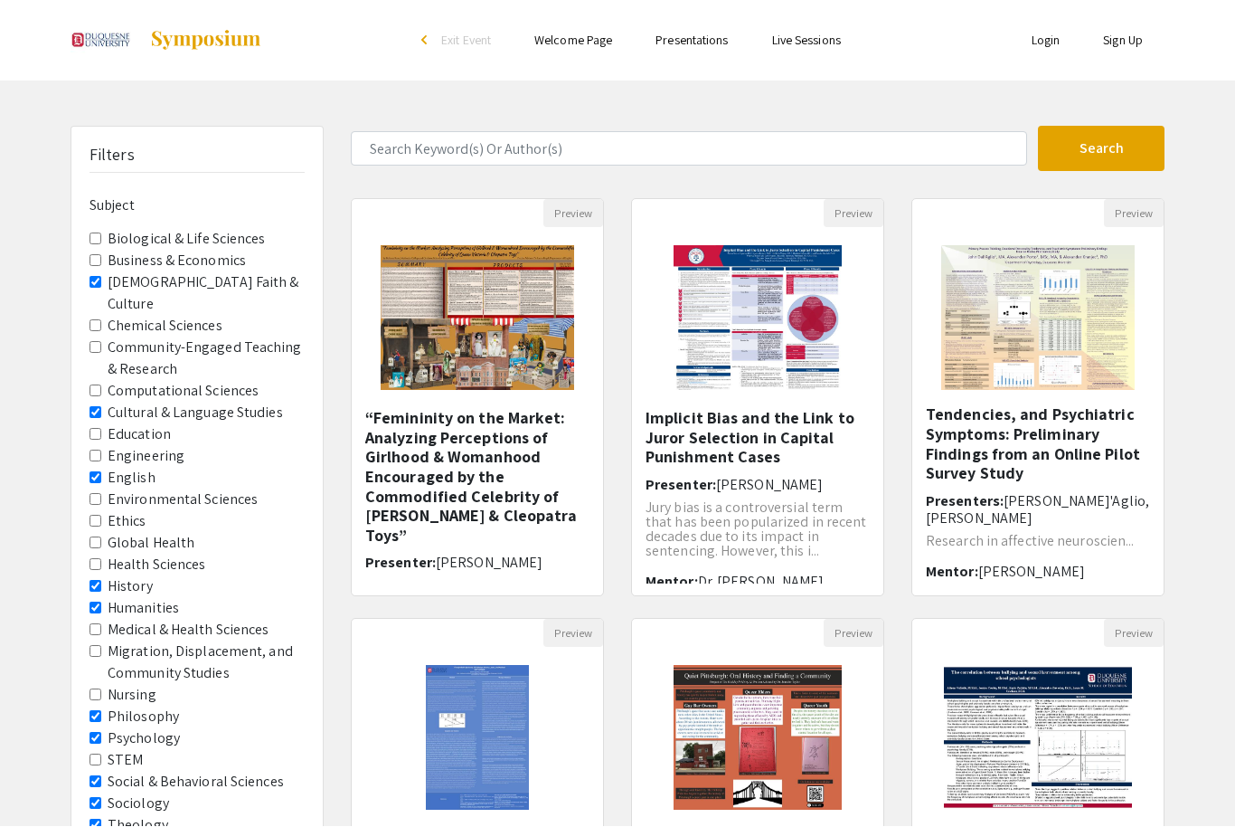
select select "custom"
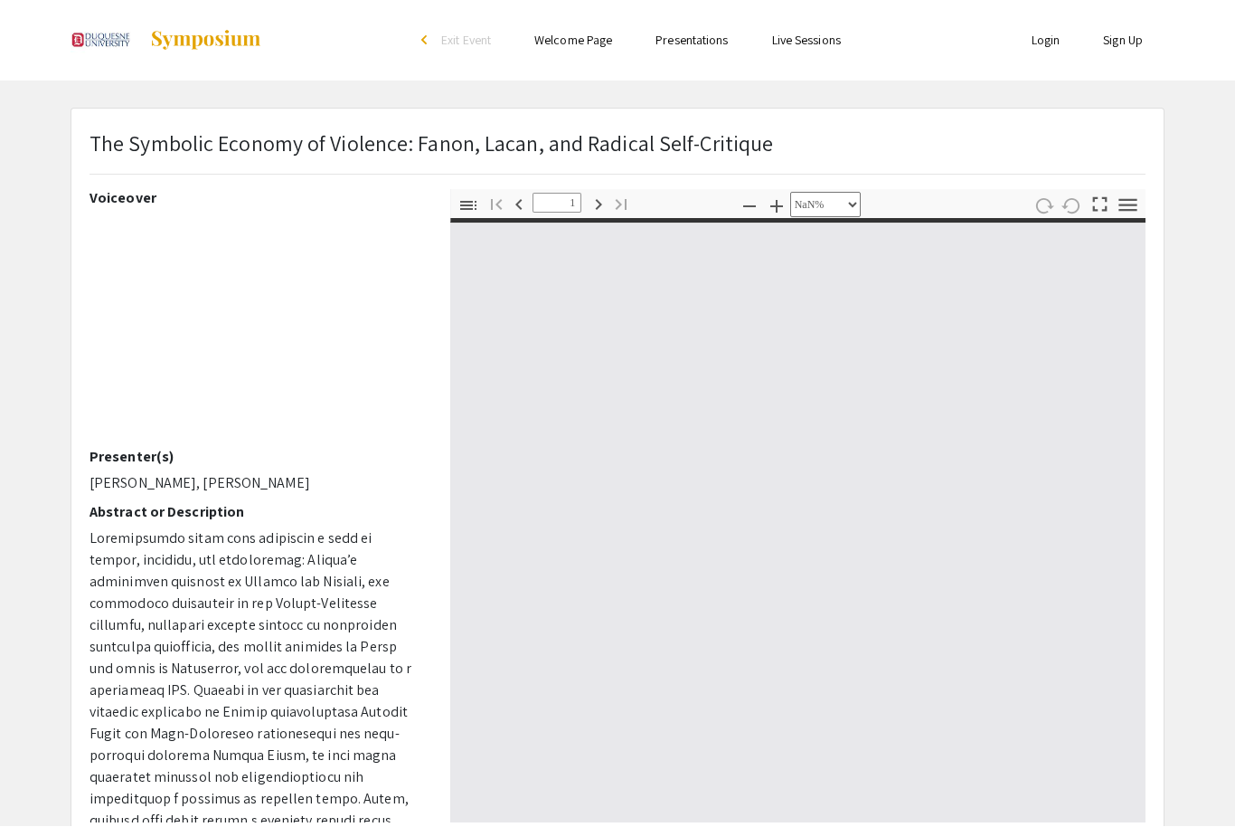
type input "0"
select select "custom"
type input "1"
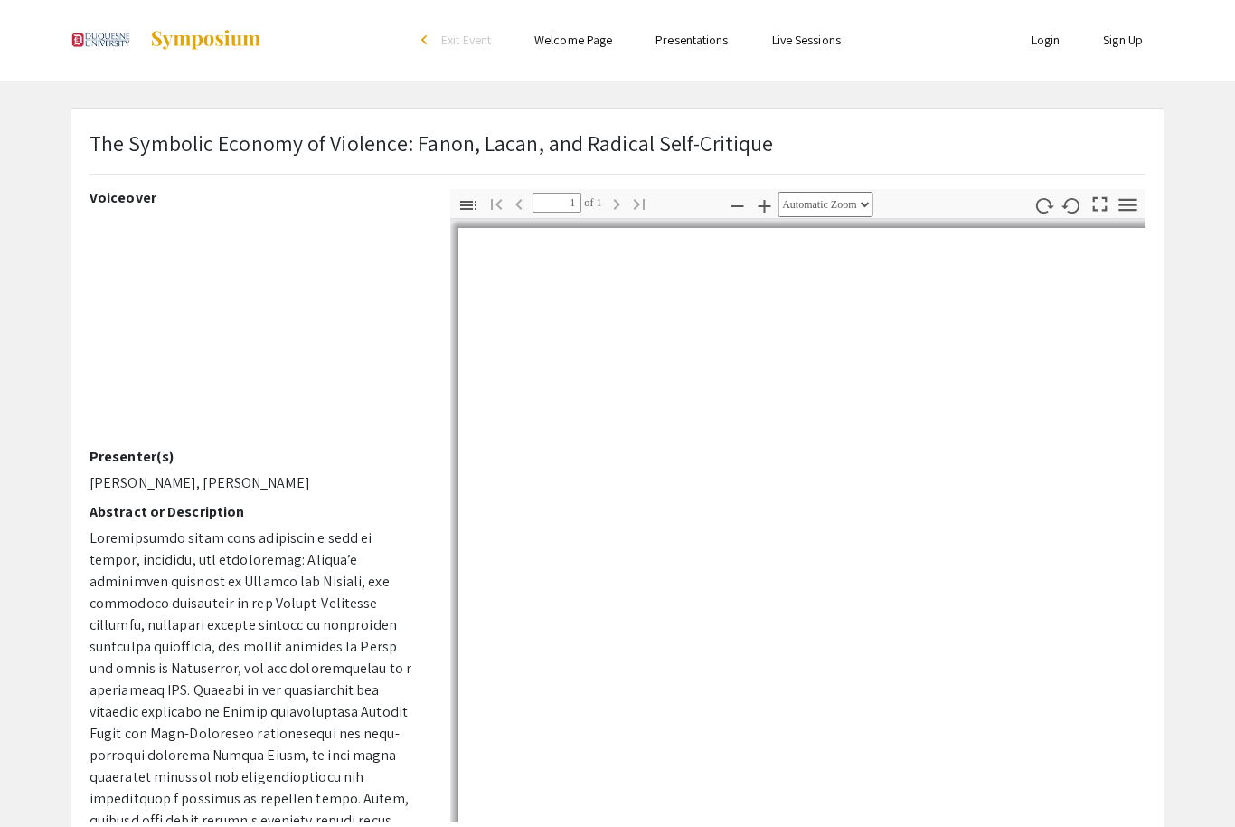
select select "auto"
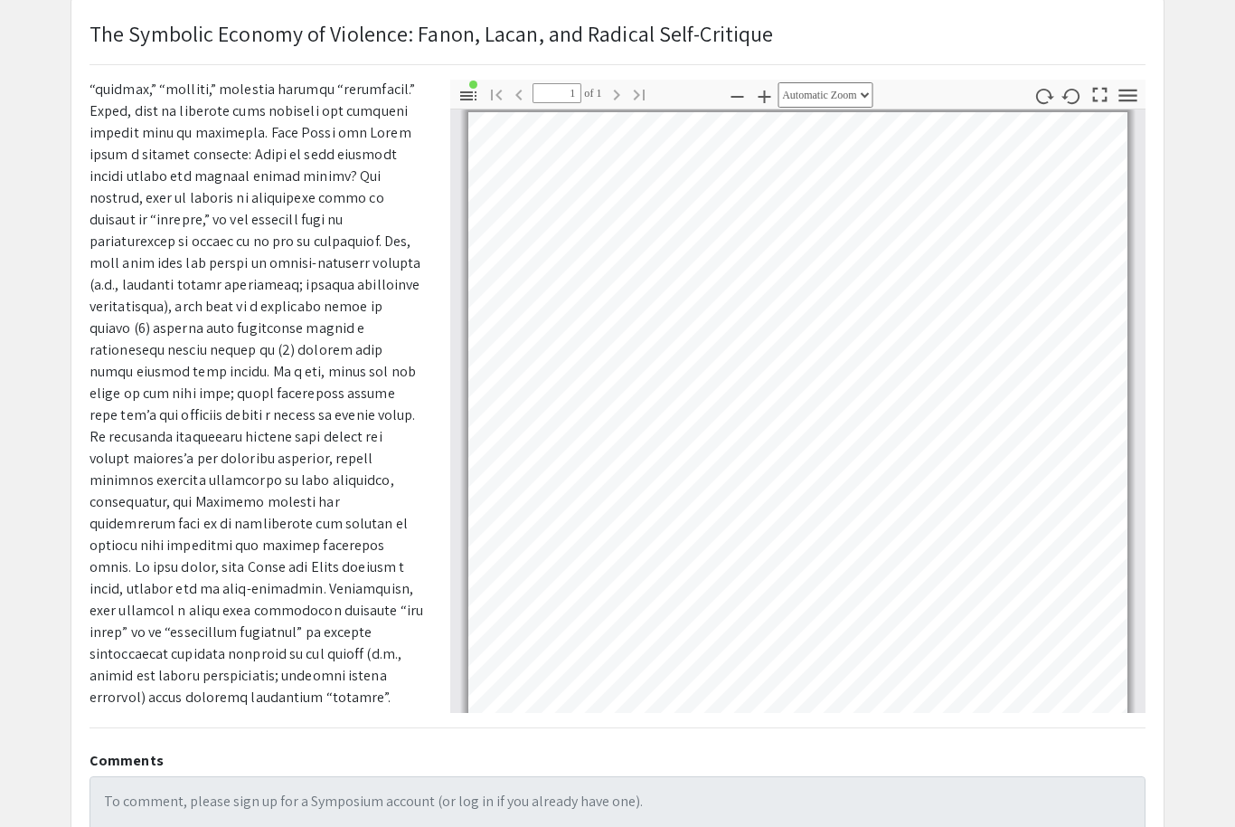
scroll to position [0, 0]
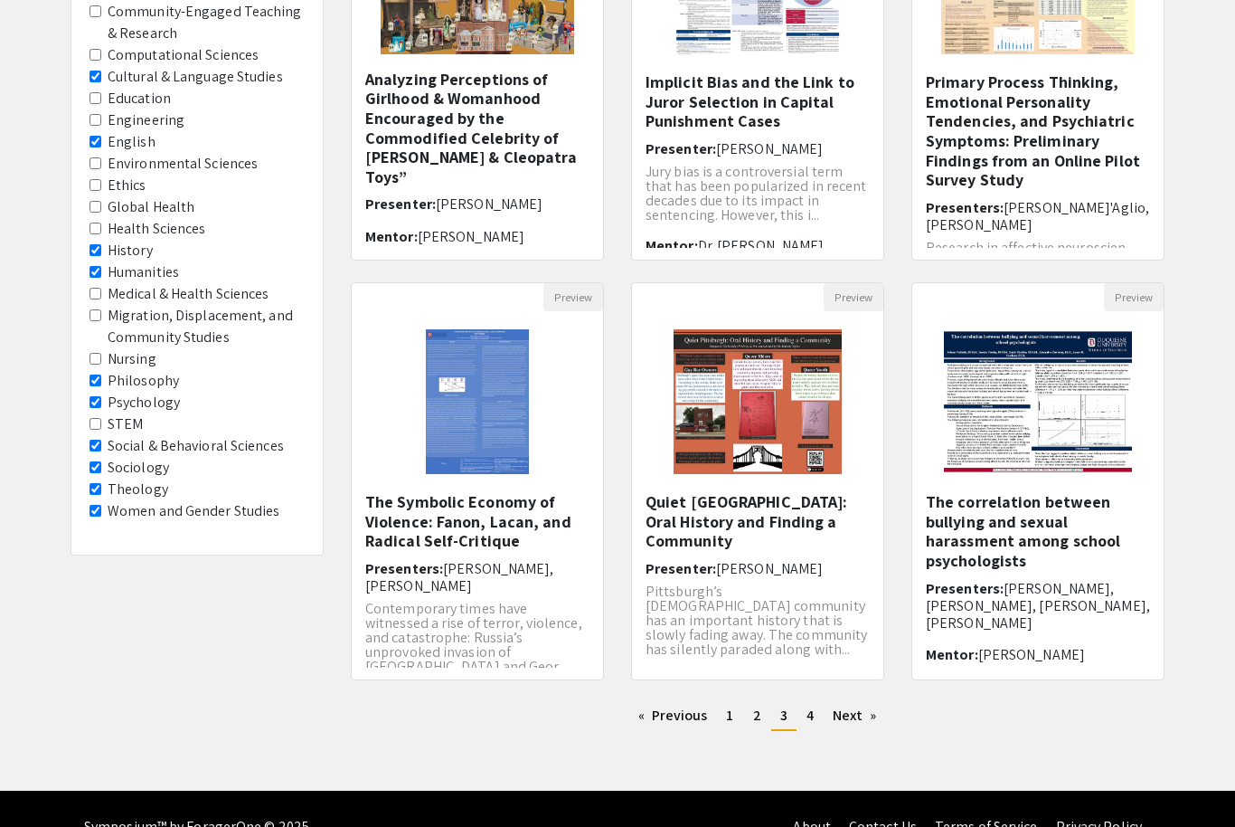
scroll to position [336, 0]
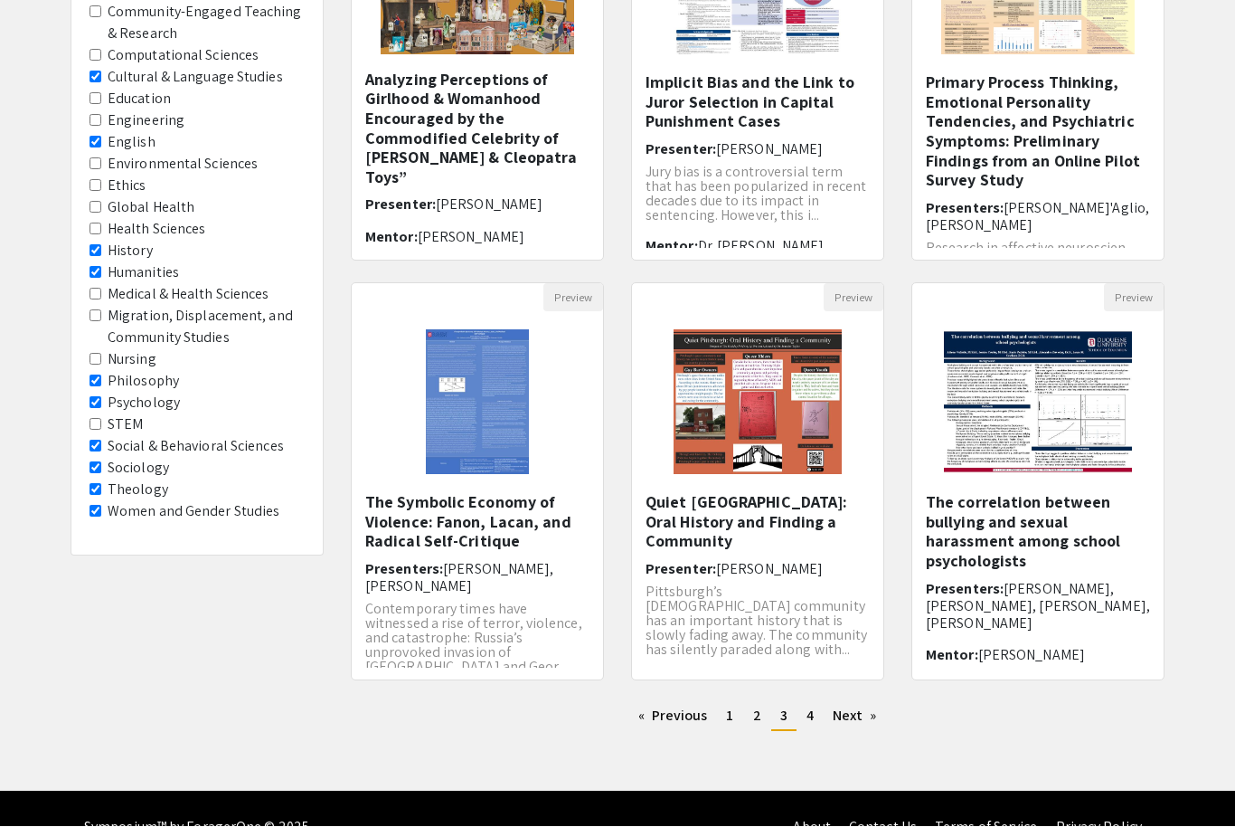
click at [810, 724] on span "4" at bounding box center [810, 715] width 7 height 19
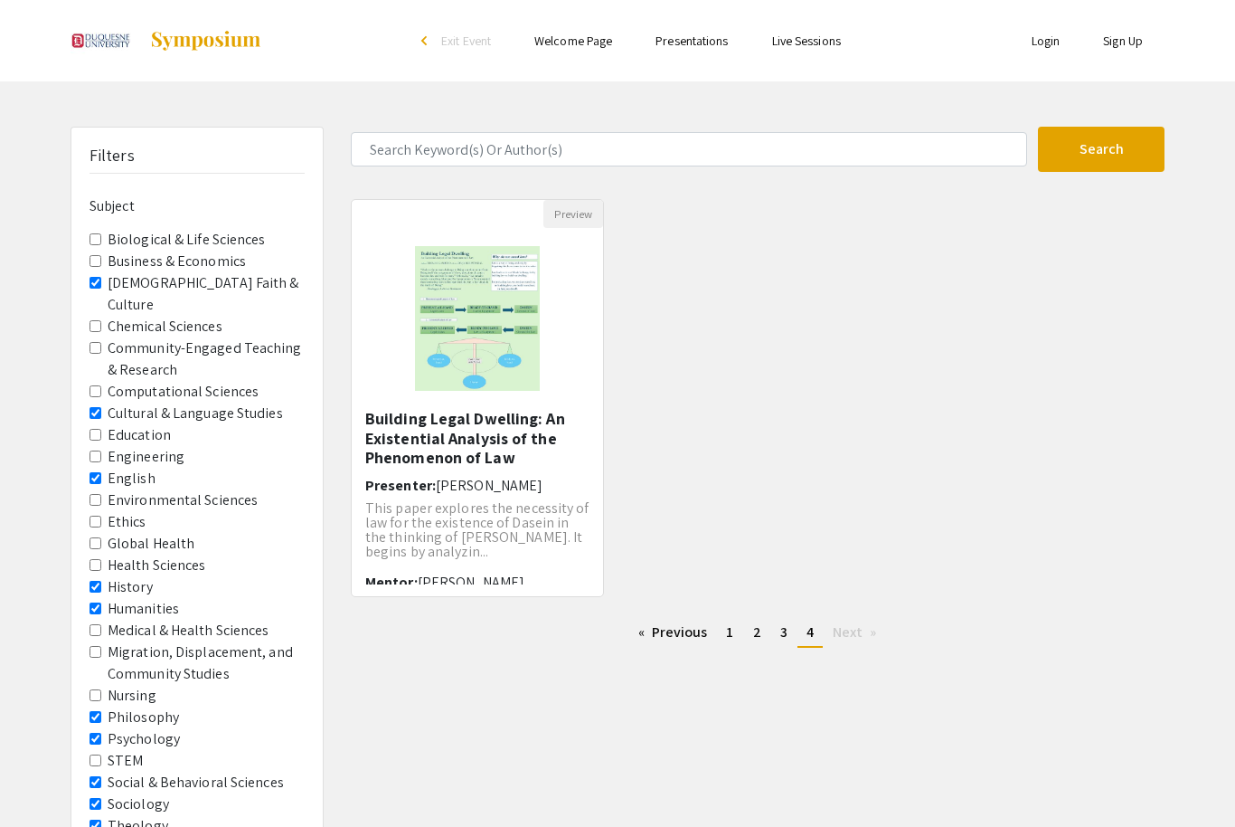
click at [498, 444] on h5 "Building Legal Dwelling: An Existential Analysis of the Phenomenon of Law" at bounding box center [477, 438] width 224 height 59
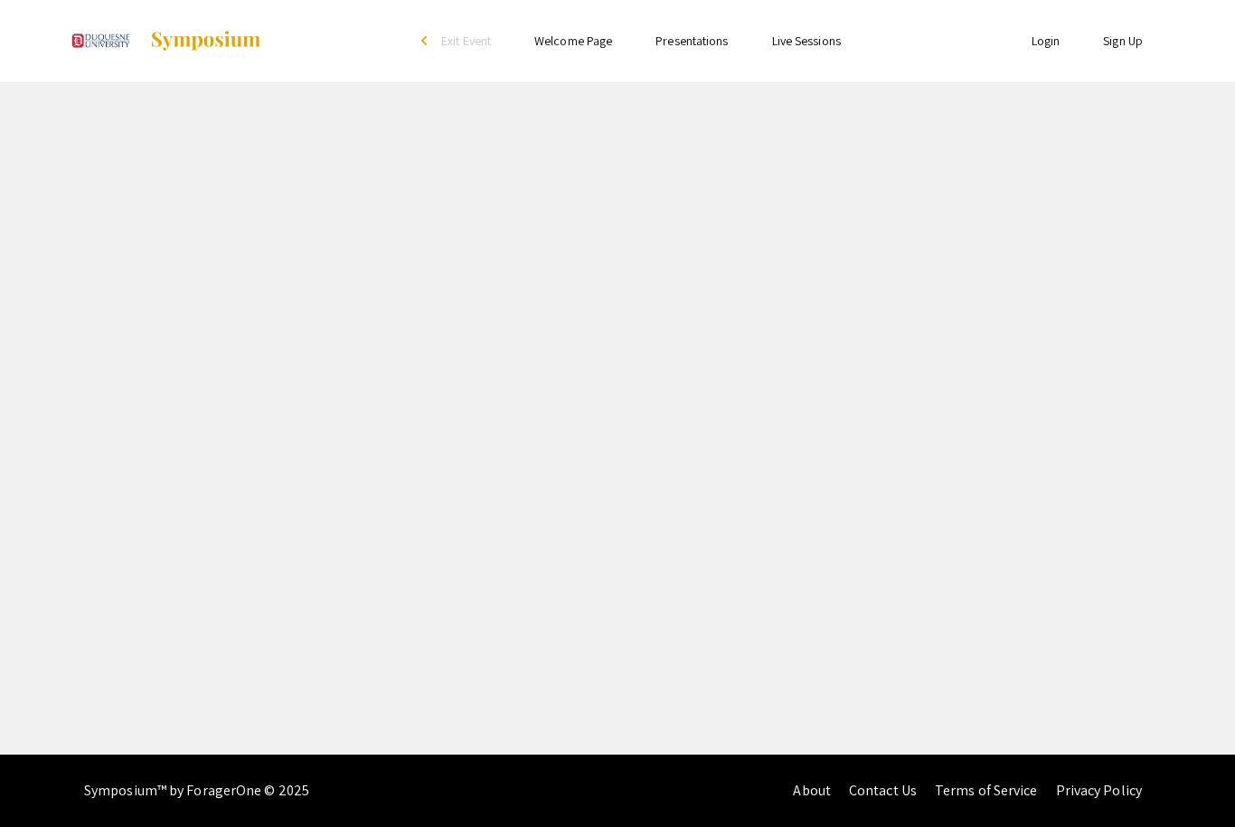
select select "custom"
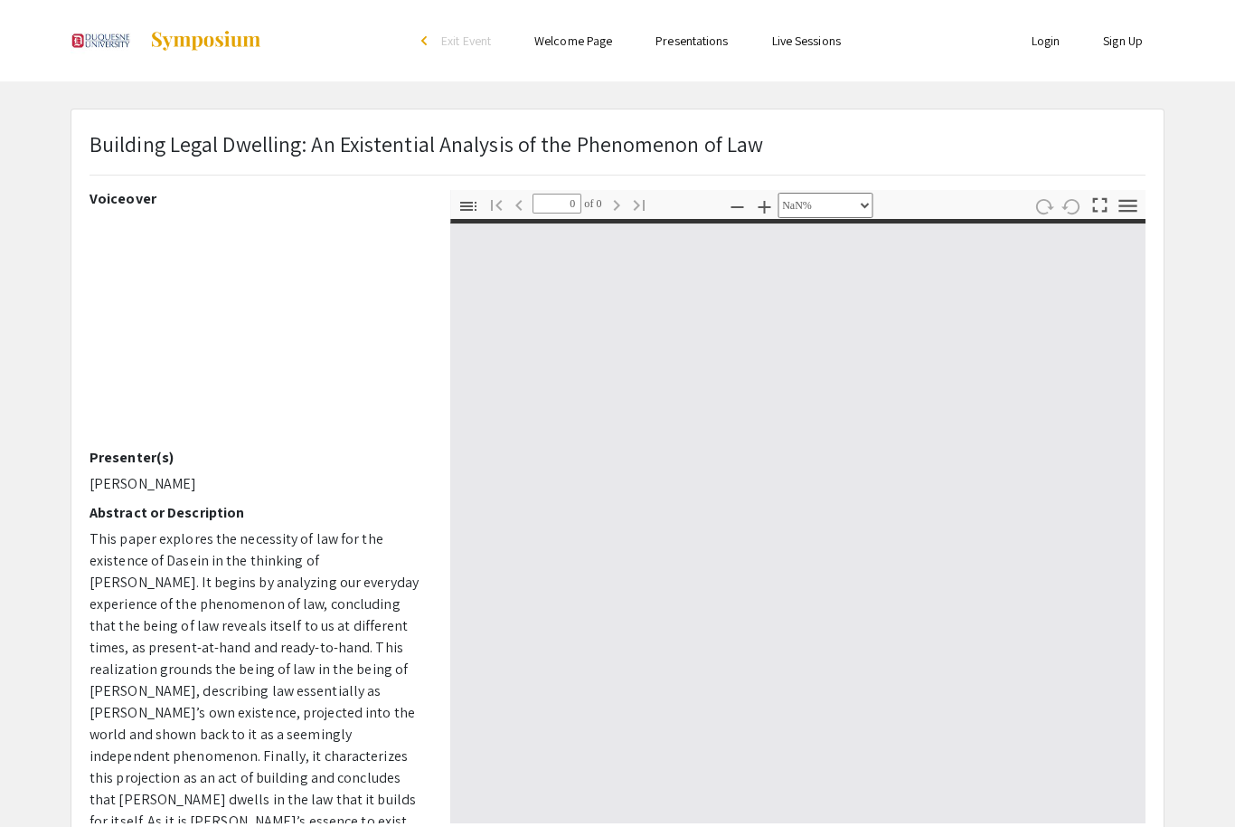
type input "1"
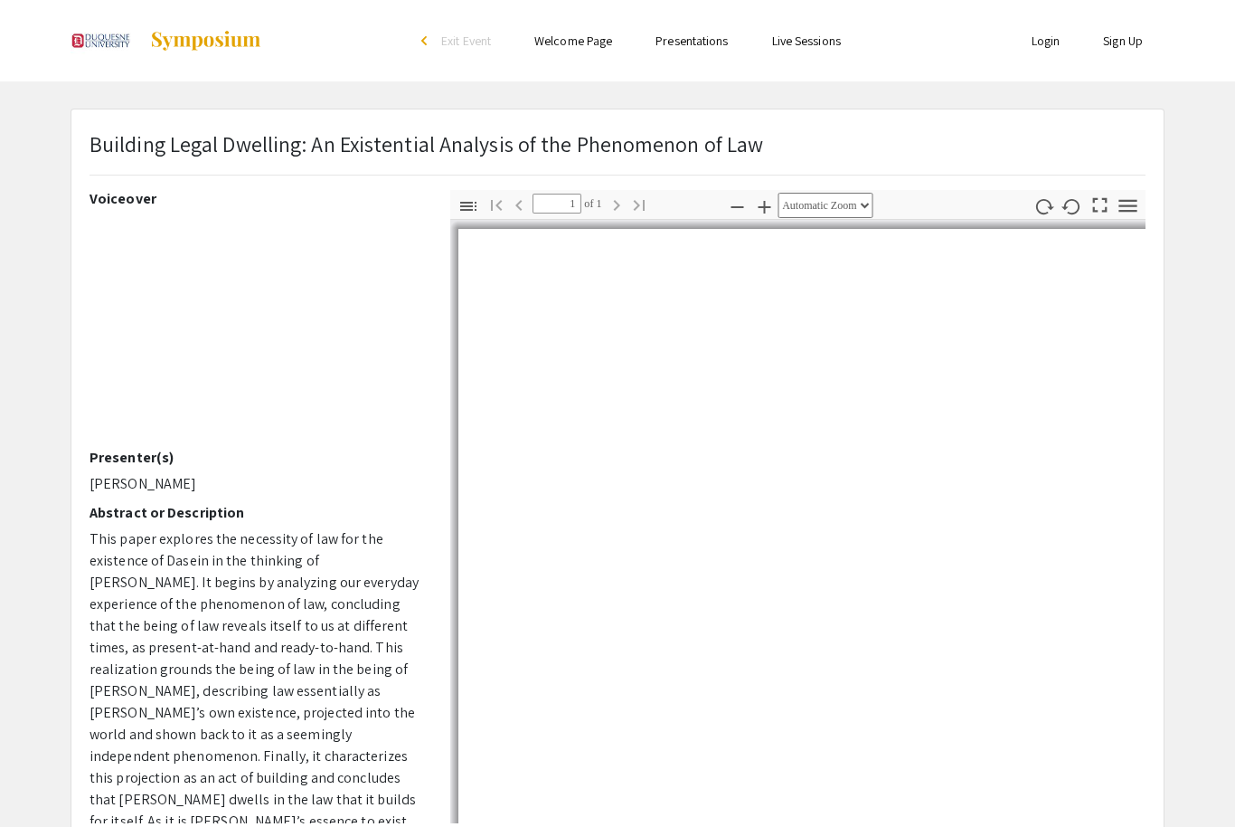
select select "auto"
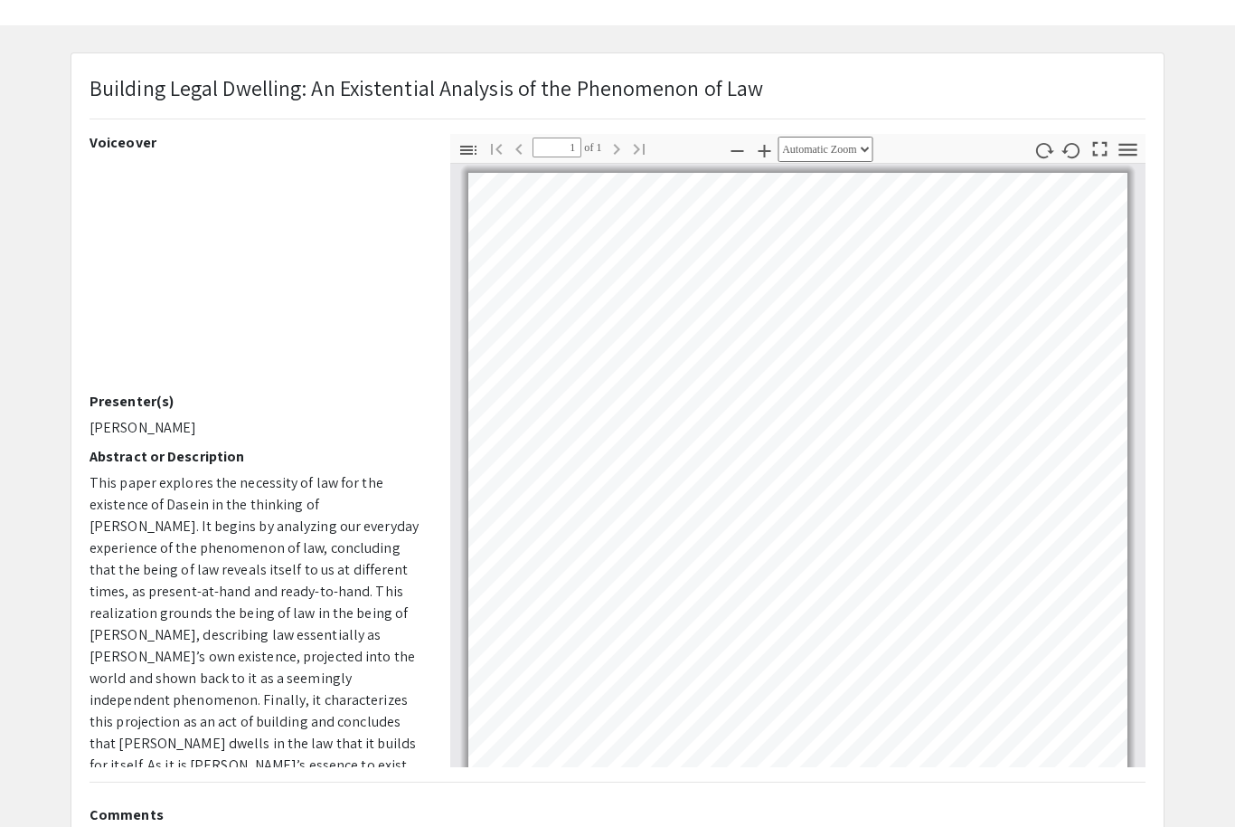
scroll to position [60, 0]
